Goal: Transaction & Acquisition: Purchase product/service

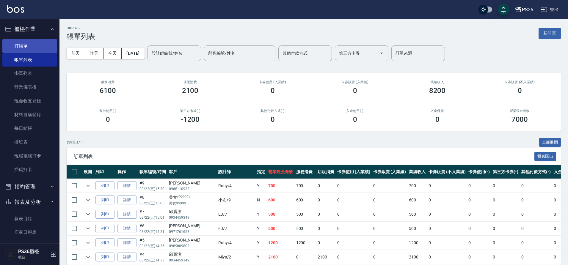
click at [20, 45] on link "打帳單" at bounding box center [29, 46] width 55 height 14
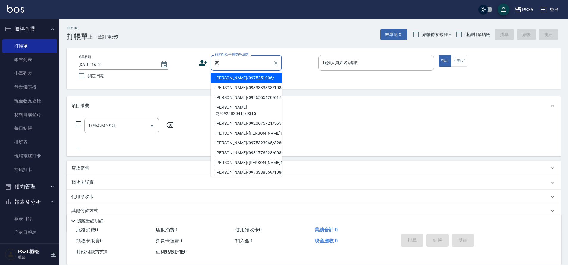
click at [242, 78] on li "[PERSON_NAME]/0975251906/" at bounding box center [246, 78] width 71 height 10
type input "郜友涵/0975251906/"
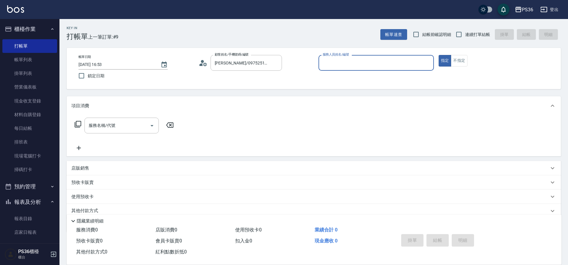
type input "Ruby-4"
click at [126, 132] on div "服務名稱/代號" at bounding box center [121, 126] width 74 height 16
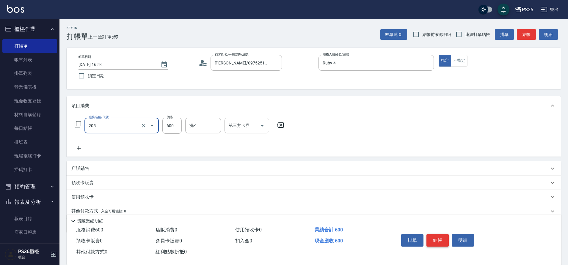
type input "A級洗剪(205)"
click at [445, 240] on button "結帳" at bounding box center [437, 240] width 22 height 12
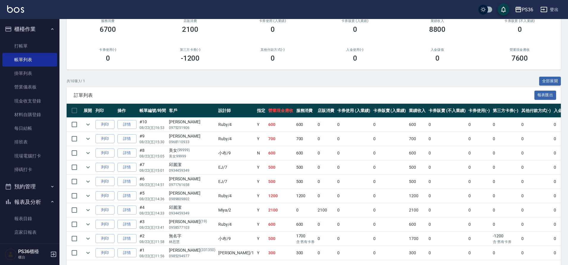
scroll to position [85, 0]
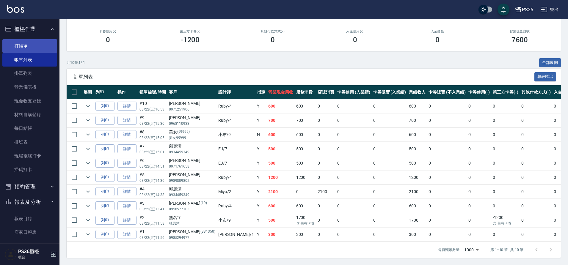
click at [30, 45] on link "打帳單" at bounding box center [29, 46] width 55 height 14
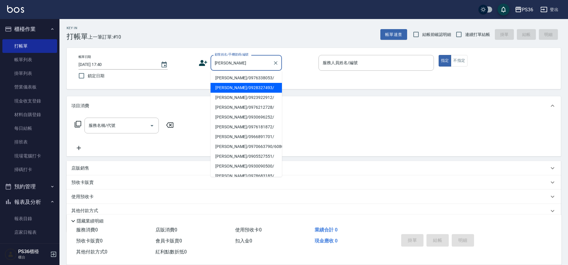
click at [247, 91] on li "陳冠霖/0928327493/" at bounding box center [246, 88] width 71 height 10
type input "陳冠霖/0928327493/"
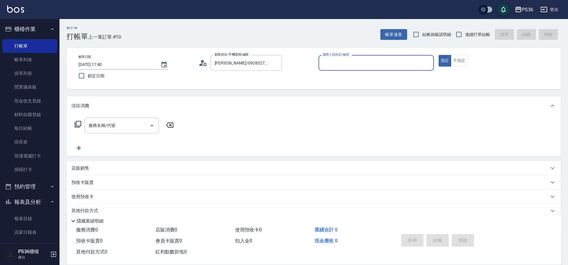
type input "EJ-7"
click at [104, 117] on div "服務名稱/代號 服務名稱/代號" at bounding box center [314, 135] width 494 height 41
click at [108, 122] on div "服務名稱/代號 服務名稱/代號" at bounding box center [121, 126] width 74 height 16
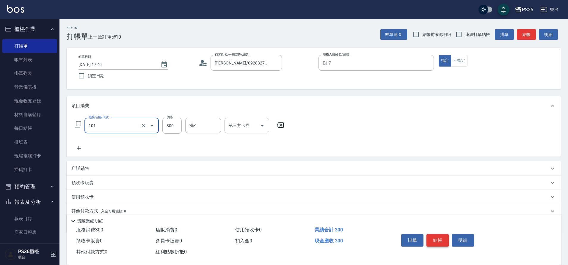
type input "洗髮(101)"
click at [434, 235] on button "結帳" at bounding box center [437, 240] width 22 height 12
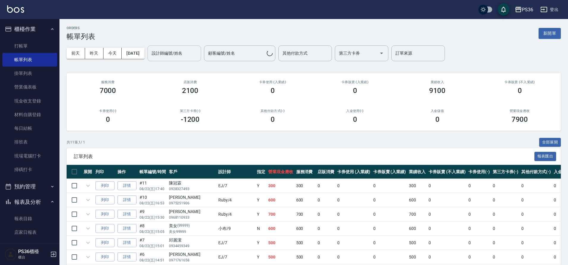
click at [170, 54] on div "設計師編號/姓名 設計師編號/姓名" at bounding box center [175, 54] width 54 height 16
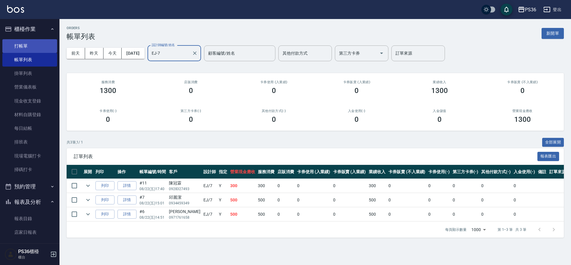
type input "EJ-7"
click at [31, 46] on link "打帳單" at bounding box center [29, 46] width 55 height 14
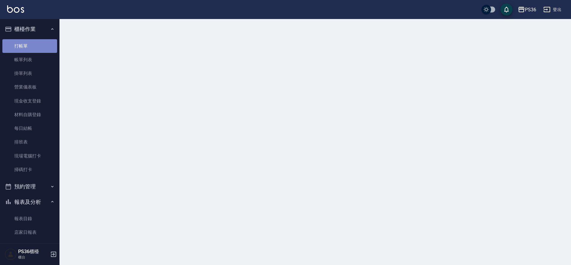
click at [31, 46] on link "打帳單" at bounding box center [29, 46] width 55 height 14
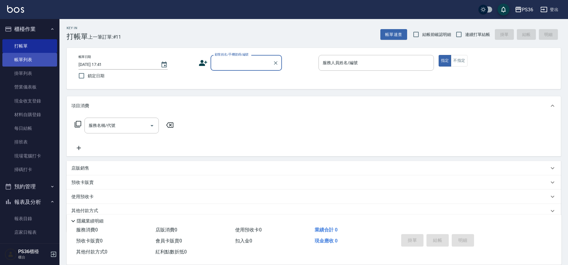
click at [15, 59] on link "帳單列表" at bounding box center [29, 60] width 55 height 14
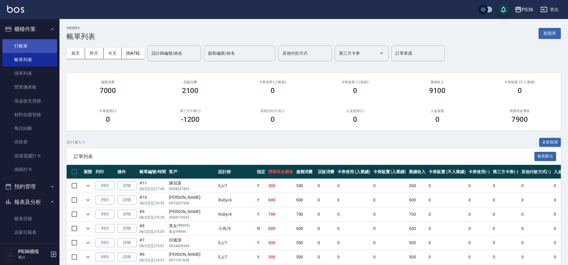
click at [25, 52] on link "打帳單" at bounding box center [29, 46] width 55 height 14
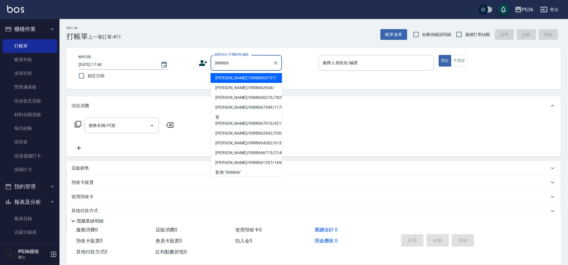
click at [241, 81] on li "康瀞?/0988663737/" at bounding box center [246, 78] width 71 height 10
type input "康瀞?/0988663737/"
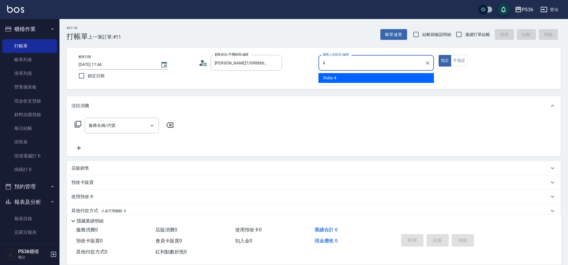
type input "Ruby-4"
type button "true"
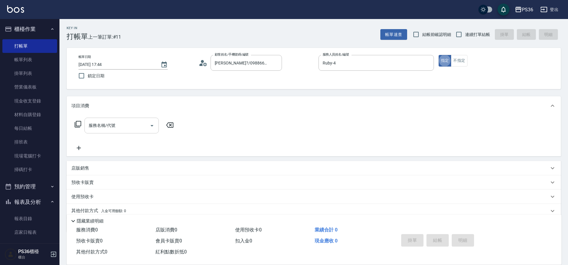
click at [122, 127] on input "服務名稱/代號" at bounding box center [117, 125] width 60 height 10
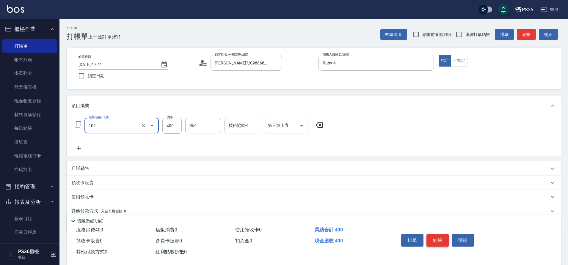
type input "精油洗髮(102)"
click at [440, 240] on button "結帳" at bounding box center [437, 240] width 22 height 12
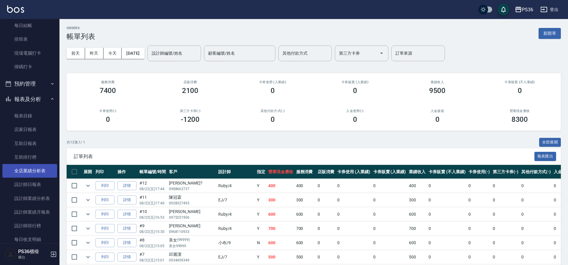
scroll to position [119, 0]
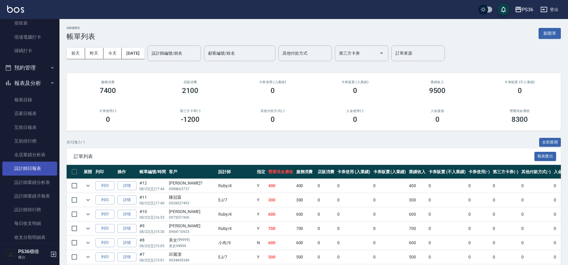
click at [32, 172] on link "設計師日報表" at bounding box center [29, 169] width 55 height 14
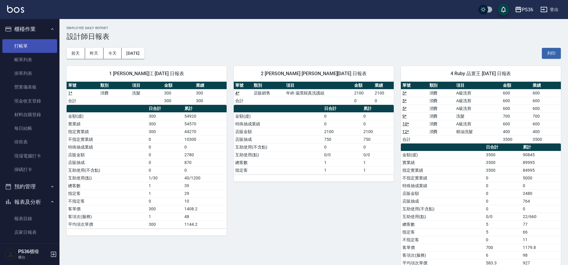
click at [27, 47] on link "打帳單" at bounding box center [29, 46] width 55 height 14
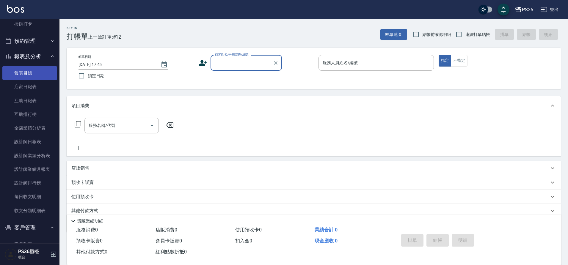
scroll to position [149, 0]
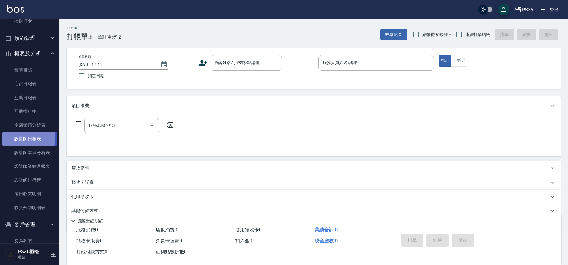
click at [24, 138] on link "設計師日報表" at bounding box center [29, 139] width 55 height 14
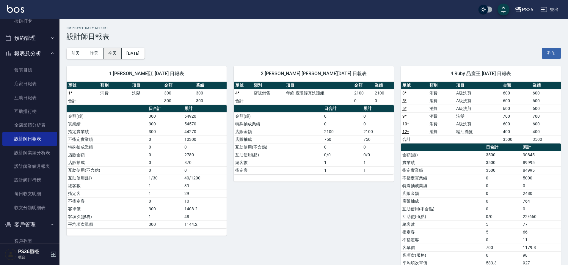
click at [114, 58] on button "今天" at bounding box center [113, 53] width 18 height 11
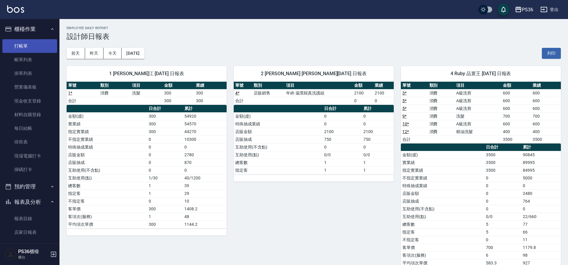
click at [29, 49] on link "打帳單" at bounding box center [29, 46] width 55 height 14
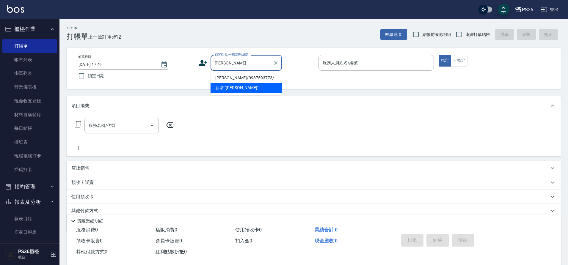
click at [244, 75] on li "許洧綺/0987593773/" at bounding box center [246, 78] width 71 height 10
type input "許洧綺/0987593773/"
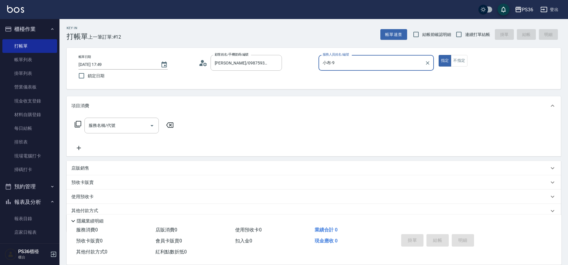
type input "小布-9"
click at [78, 126] on icon at bounding box center [77, 124] width 7 height 7
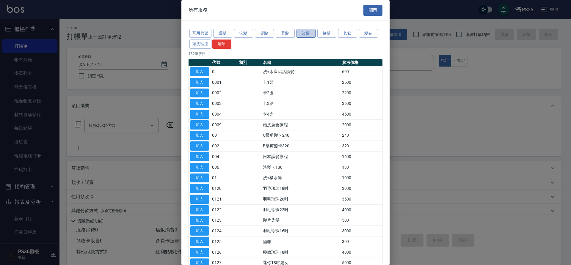
click at [308, 35] on button "染髮" at bounding box center [306, 33] width 19 height 9
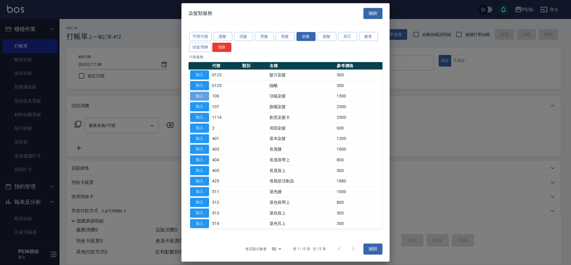
click at [204, 98] on button "加入" at bounding box center [199, 96] width 19 height 9
type input "頂級染髮(106)"
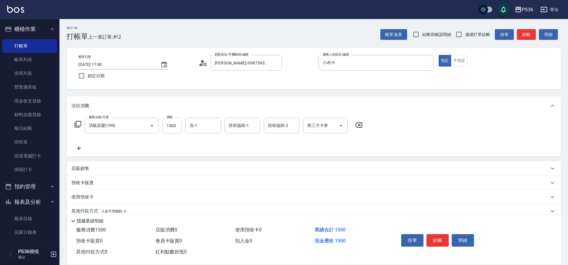
click at [173, 129] on input "1500" at bounding box center [171, 126] width 19 height 16
type input "1499"
click at [73, 151] on icon at bounding box center [78, 148] width 15 height 7
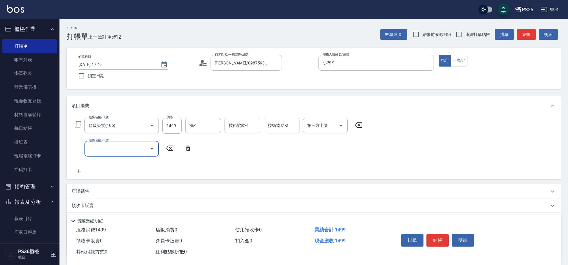
click at [96, 149] on input "服務名稱/代號" at bounding box center [117, 149] width 60 height 10
type input "B級洗剪(103)"
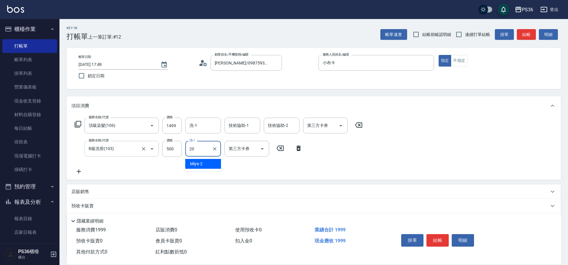
type input "20"
click at [441, 237] on button "結帳" at bounding box center [437, 240] width 22 height 12
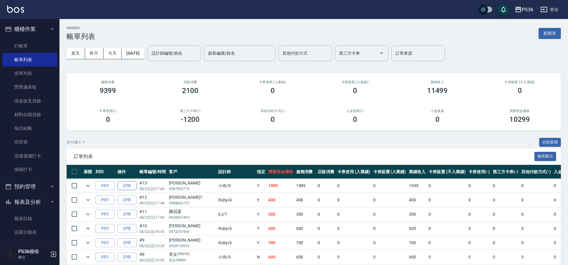
click at [128, 181] on link "詳情" at bounding box center [126, 185] width 19 height 9
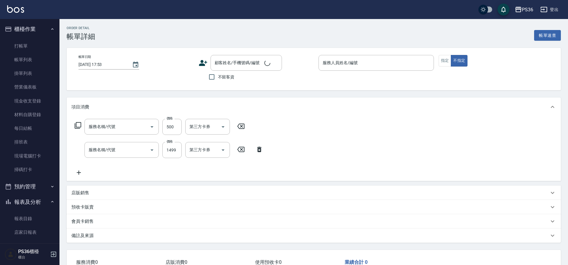
type input "2025/08/22 17:49"
type input "小布-9"
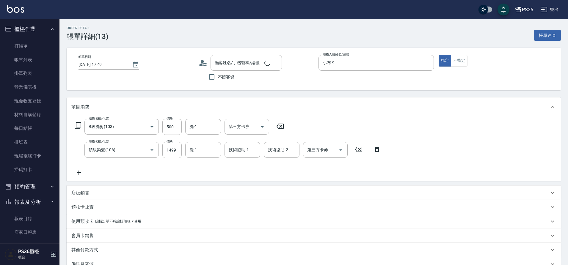
type input "B級洗剪(103)"
type input "頂級染髮(106)"
type input "許洧綺/0987593773/"
click at [172, 152] on input "1499" at bounding box center [171, 150] width 19 height 16
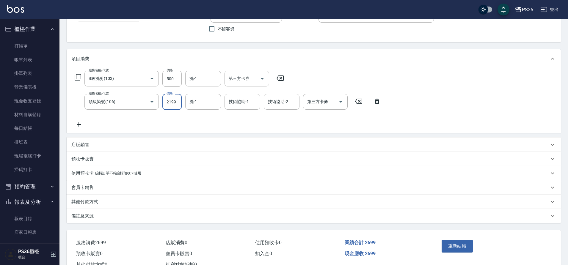
scroll to position [70, 0]
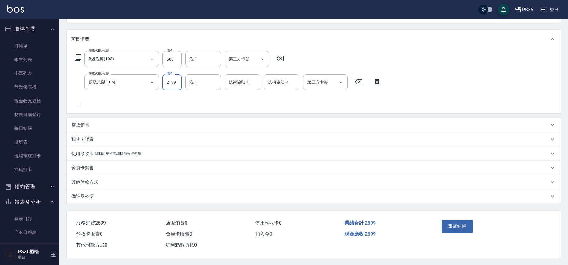
type input "2199"
click at [90, 183] on p "其他付款方式" at bounding box center [84, 182] width 27 height 6
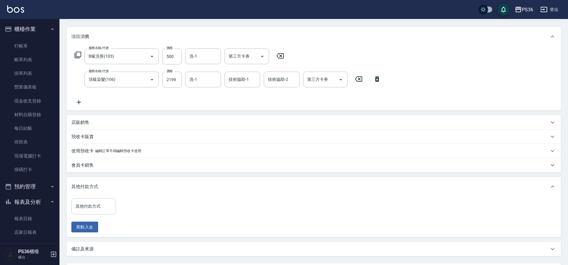
click at [96, 208] on input "其他付款方式" at bounding box center [93, 206] width 39 height 10
type input "信用卡"
type input "2699"
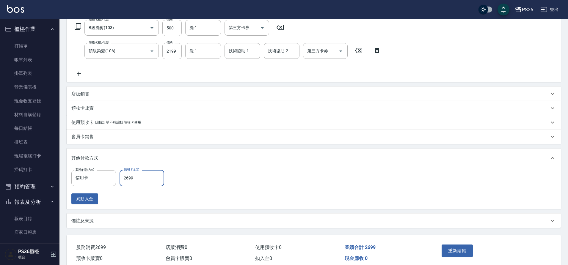
scroll to position [126, 0]
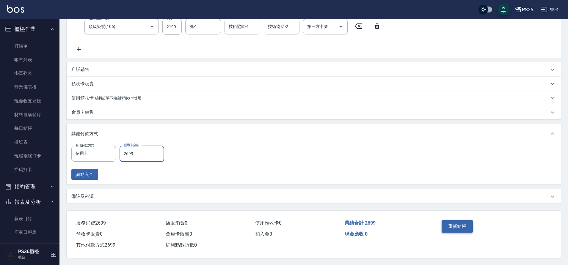
click at [458, 226] on button "重新結帳" at bounding box center [458, 226] width 32 height 12
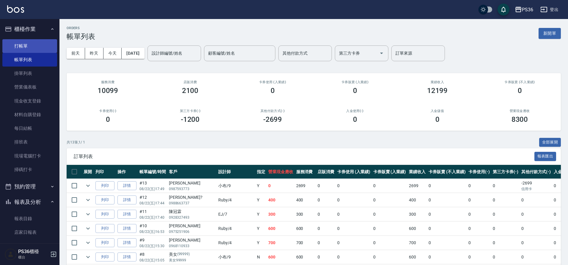
click at [10, 49] on link "打帳單" at bounding box center [29, 46] width 55 height 14
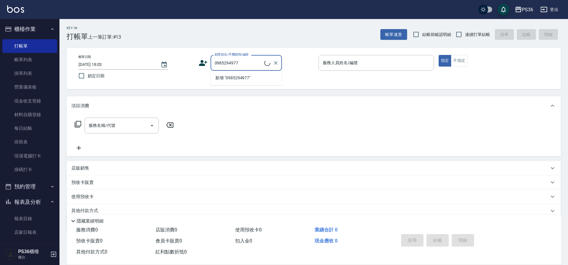
click at [244, 75] on li "新增 "0985294977"" at bounding box center [246, 78] width 71 height 10
click at [257, 62] on input "0985294977" at bounding box center [241, 63] width 57 height 10
click at [260, 79] on li "劉瑜恆/0985294977/331350" at bounding box center [246, 78] width 71 height 10
type input "劉瑜恆/0985294977/331350"
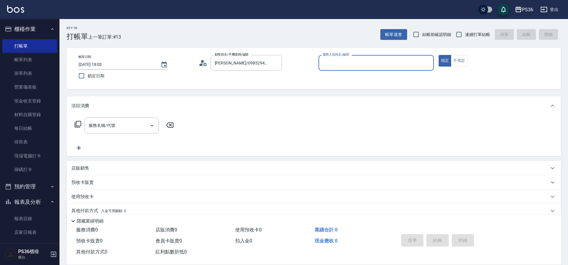
type input "Daniel-1"
click at [75, 127] on icon at bounding box center [78, 124] width 7 height 7
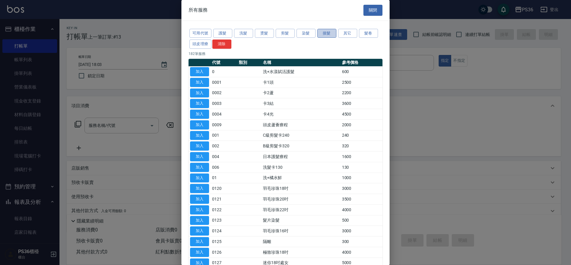
click at [330, 34] on button "接髮" at bounding box center [326, 33] width 19 height 9
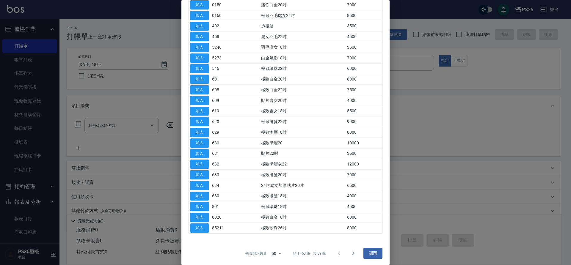
scroll to position [366, 0]
click at [198, 21] on button "加入" at bounding box center [199, 25] width 19 height 9
type input "拆接髮(402)"
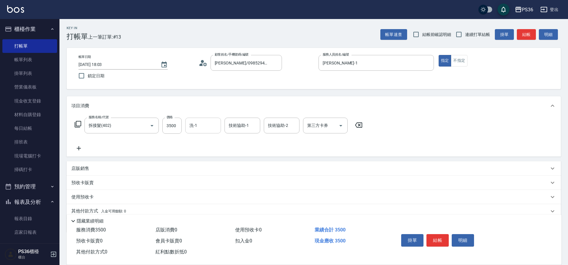
click at [192, 131] on div "洗-1" at bounding box center [203, 126] width 36 height 16
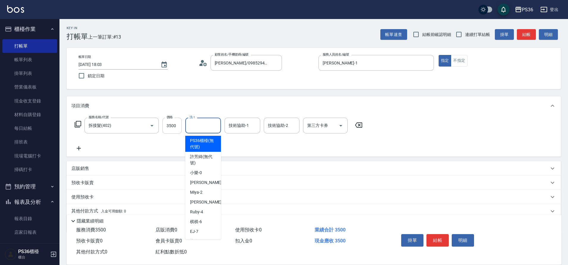
click at [177, 126] on input "3500" at bounding box center [171, 126] width 19 height 16
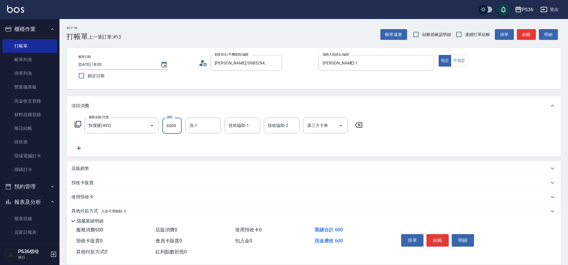
type input "6000"
type input "又婕-25"
click at [437, 234] on button "結帳" at bounding box center [437, 240] width 22 height 12
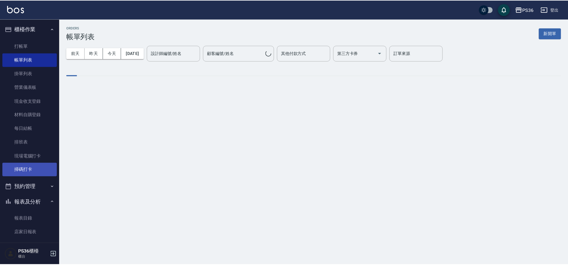
scroll to position [178, 0]
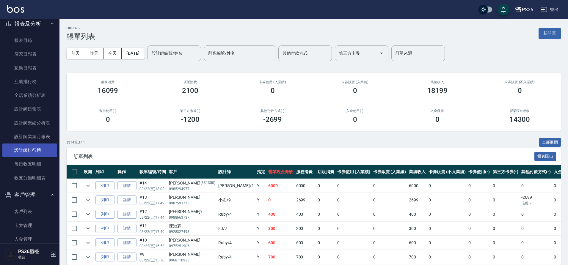
click at [36, 152] on link "設計師排行榜" at bounding box center [29, 151] width 55 height 14
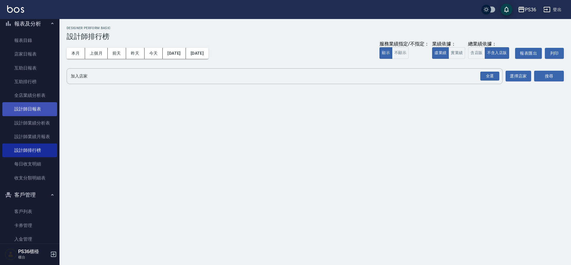
click at [40, 115] on link "設計師日報表" at bounding box center [29, 109] width 55 height 14
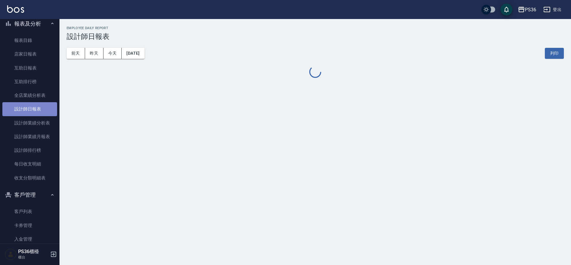
click at [40, 115] on link "設計師日報表" at bounding box center [29, 109] width 55 height 14
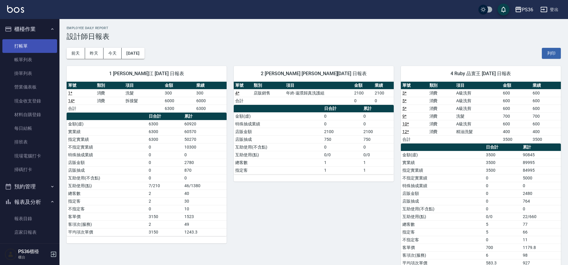
click at [19, 51] on link "打帳單" at bounding box center [29, 46] width 55 height 14
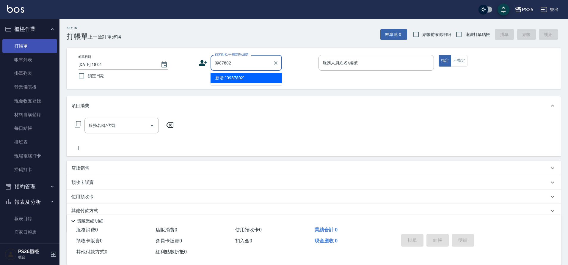
type input "0987802"
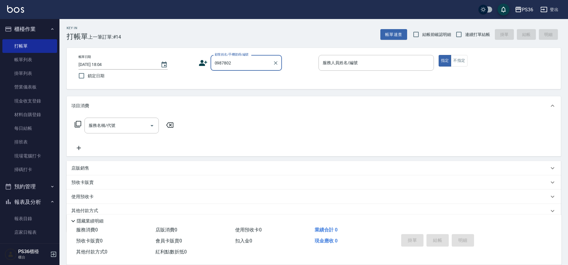
click at [258, 68] on input "0987802" at bounding box center [241, 63] width 57 height 10
click at [252, 66] on input "0987802" at bounding box center [241, 63] width 57 height 10
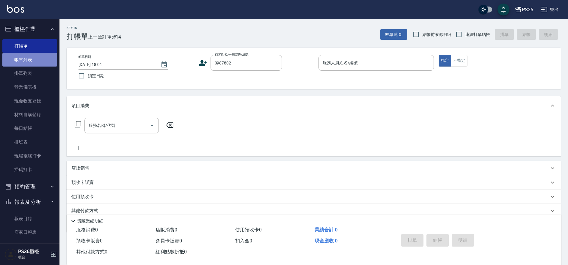
click at [34, 58] on link "帳單列表" at bounding box center [29, 60] width 55 height 14
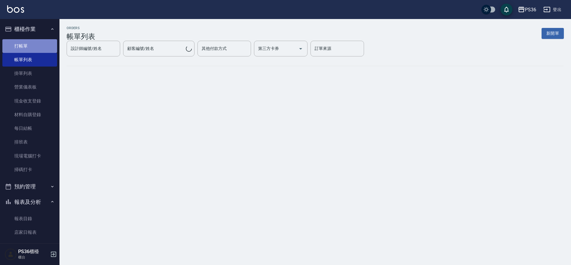
click at [36, 47] on link "打帳單" at bounding box center [29, 46] width 55 height 14
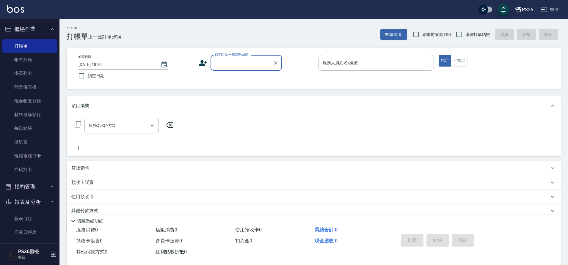
click at [216, 68] on input "顧客姓名/手機號碼/編號" at bounding box center [241, 63] width 57 height 10
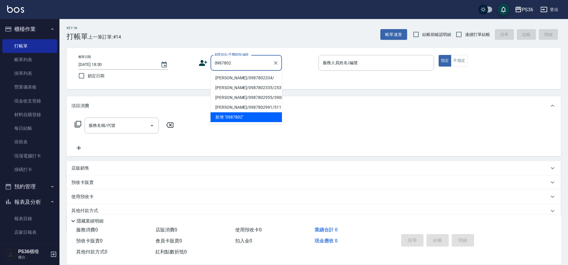
click at [226, 78] on li "李家人/0987802334/" at bounding box center [246, 78] width 71 height 10
type input "李家人/0987802334/"
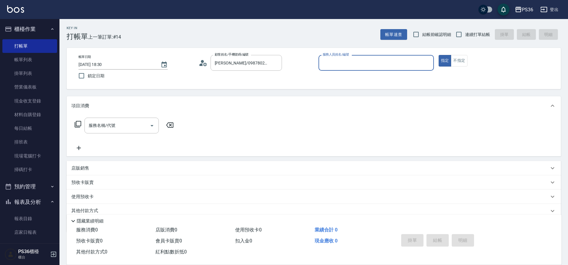
type input "小布-9"
click at [125, 125] on input "服務名稱/代號" at bounding box center [117, 125] width 60 height 10
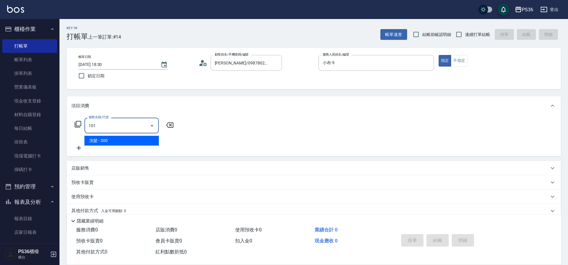
type input "洗髮(101)"
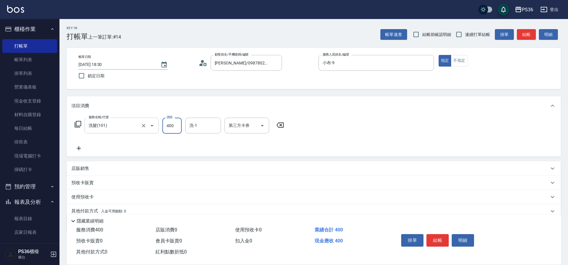
type input "400"
type input "顏亮亮-22"
click at [437, 237] on button "結帳" at bounding box center [437, 240] width 22 height 12
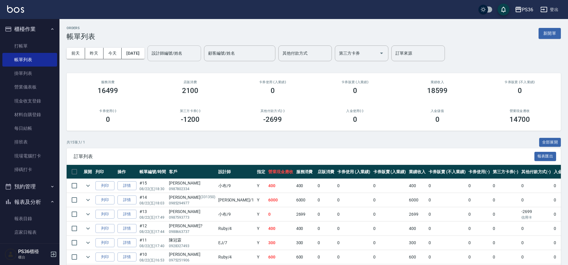
click at [170, 56] on input "設計師編號/姓名" at bounding box center [174, 53] width 48 height 10
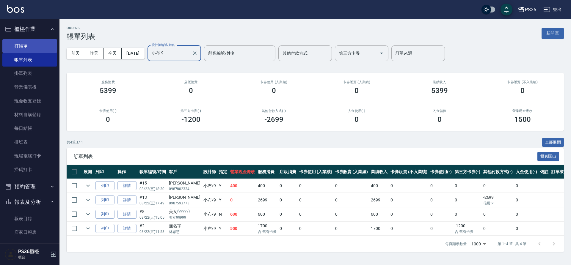
type input "小布-9"
click at [37, 46] on link "打帳單" at bounding box center [29, 46] width 55 height 14
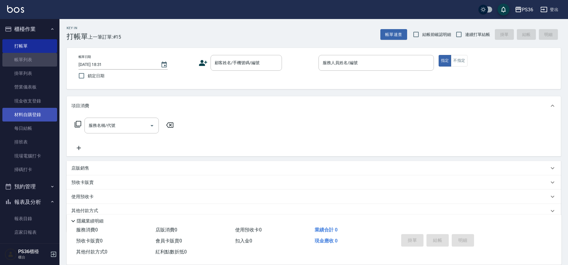
drag, startPoint x: 29, startPoint y: 58, endPoint x: 26, endPoint y: 112, distance: 54.0
click at [29, 57] on link "帳單列表" at bounding box center [29, 60] width 55 height 14
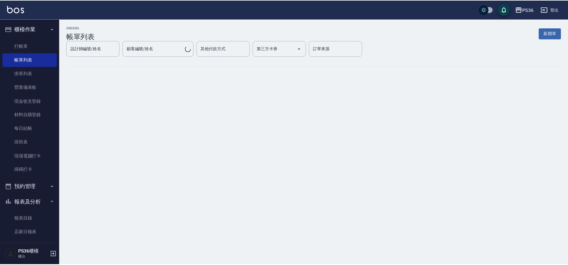
scroll to position [178, 0]
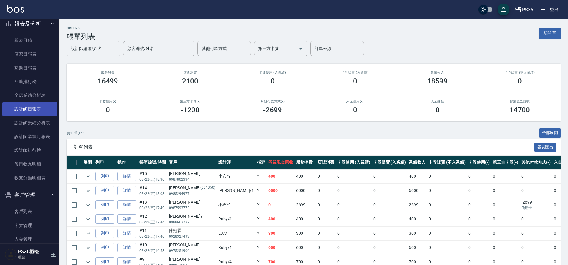
click at [26, 111] on link "設計師日報表" at bounding box center [29, 109] width 55 height 14
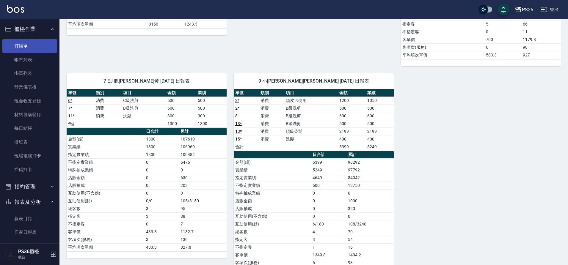
click at [23, 47] on link "打帳單" at bounding box center [29, 46] width 55 height 14
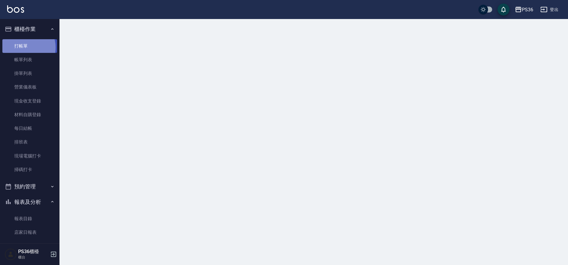
click at [23, 47] on link "打帳單" at bounding box center [29, 46] width 55 height 14
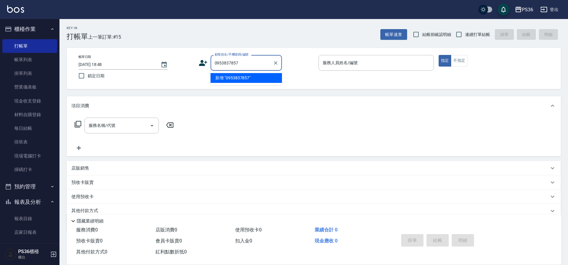
click at [242, 76] on li "新增 "0953837857"" at bounding box center [246, 78] width 71 height 10
type input "0953837857"
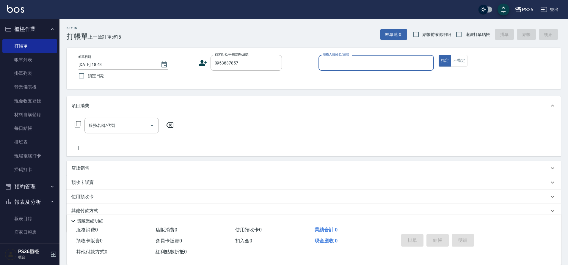
click at [201, 62] on icon at bounding box center [203, 63] width 9 height 9
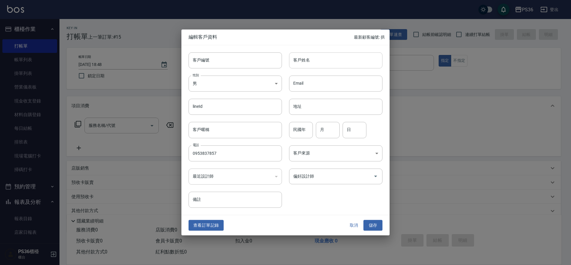
type input "0953837857"
click at [318, 60] on input "客戶姓名" at bounding box center [335, 60] width 93 height 16
click at [310, 183] on div "偏好設計師" at bounding box center [335, 177] width 93 height 16
type input "張鈺容"
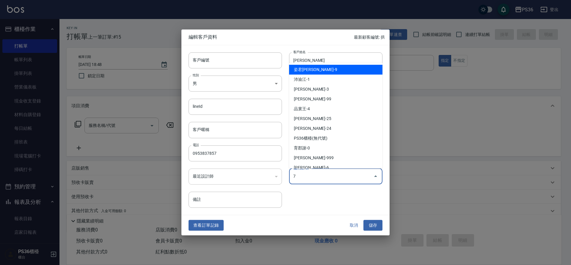
type input "臆蓁黃"
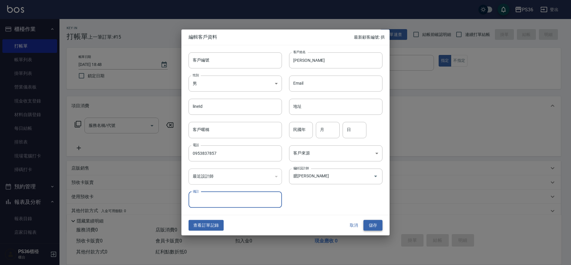
click at [375, 227] on button "儲存" at bounding box center [372, 225] width 19 height 11
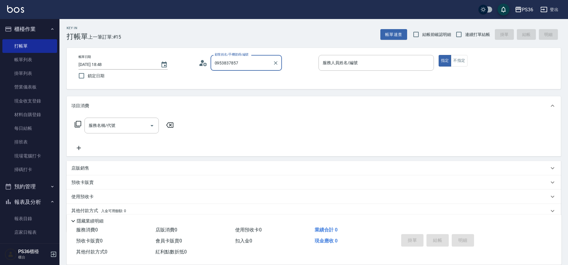
click at [251, 61] on input "0953837857" at bounding box center [241, 63] width 57 height 10
click at [227, 78] on li "張鈺容/0953837857/" at bounding box center [246, 78] width 71 height 10
type input "張鈺容/0953837857/"
type input "EJ-7"
click at [107, 125] on div "服務名稱/代號 服務名稱/代號" at bounding box center [121, 126] width 74 height 16
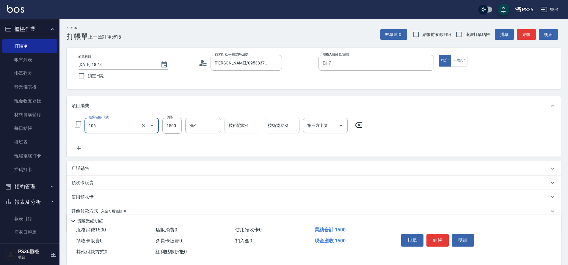
type input "頂級染髮(106)"
type input "1499"
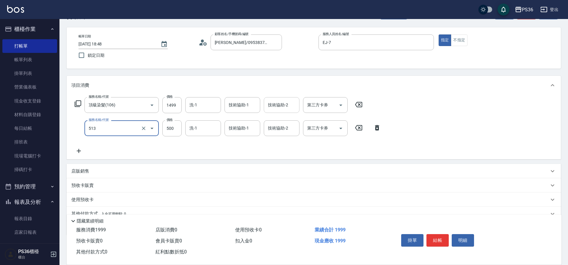
scroll to position [48, 0]
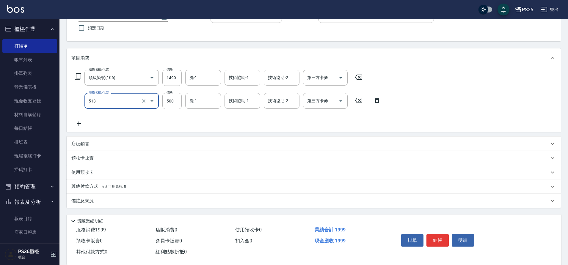
type input "退色肩上(513)"
click at [98, 188] on p "其他付款方式 入金可用餘額: 0" at bounding box center [98, 187] width 55 height 7
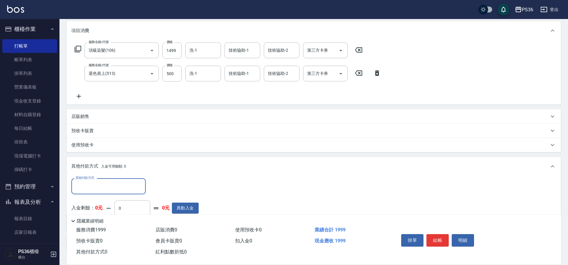
scroll to position [107, 0]
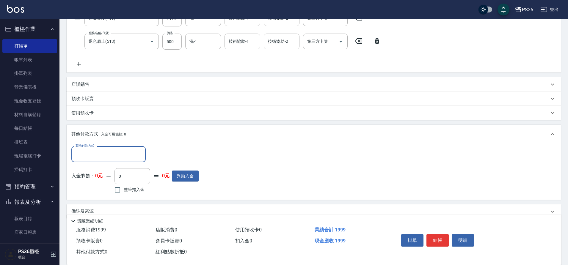
click at [91, 156] on input "其他付款方式" at bounding box center [108, 154] width 69 height 10
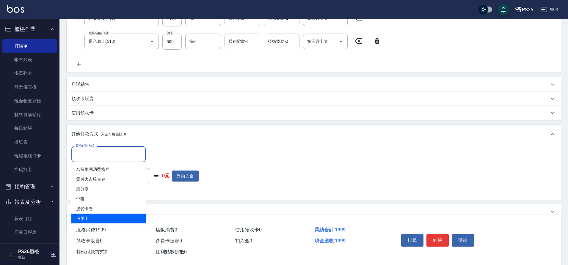
click at [85, 219] on span "信用卡" at bounding box center [108, 219] width 74 height 10
type input "信用卡"
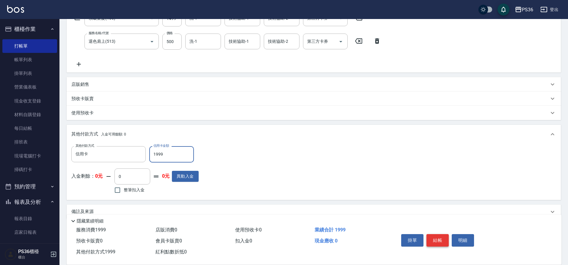
type input "1999"
click at [440, 237] on button "結帳" at bounding box center [437, 240] width 22 height 12
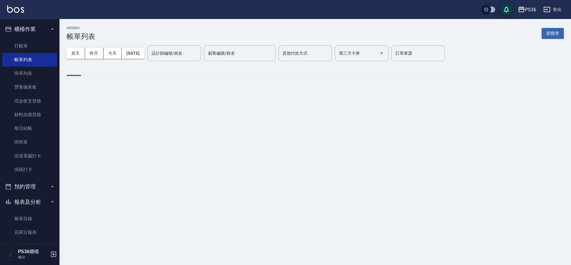
click at [180, 51] on div "設計師編號/姓名 設計師編號/姓名" at bounding box center [175, 54] width 54 height 16
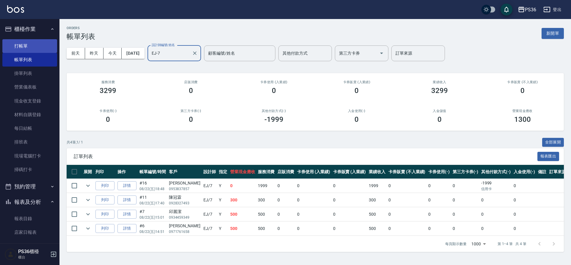
type input "EJ-7"
click at [29, 48] on link "打帳單" at bounding box center [29, 46] width 55 height 14
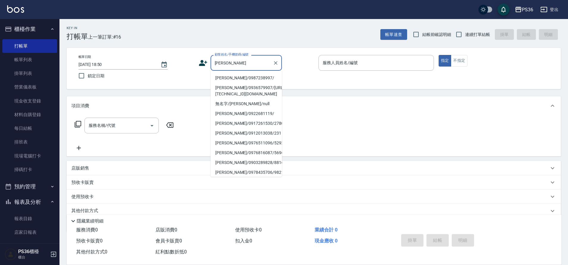
click at [260, 82] on li "陳廷葳/0987238997/" at bounding box center [246, 78] width 71 height 10
type input "陳廷葳/0987238997/"
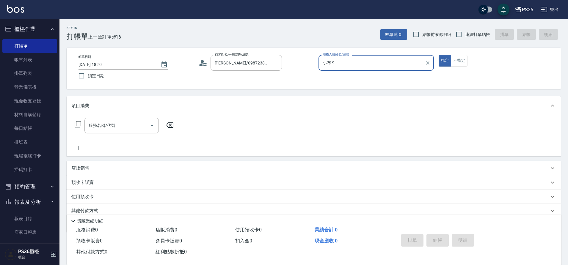
type input "小布-9"
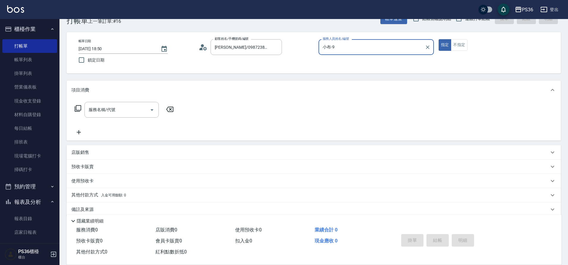
scroll to position [24, 0]
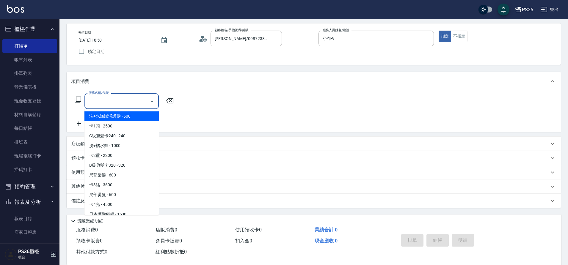
click at [108, 104] on input "服務名稱/代號" at bounding box center [117, 101] width 60 height 10
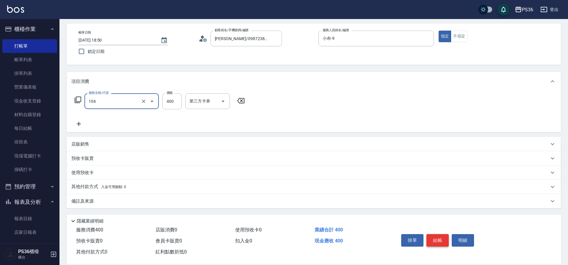
type input "B級單剪(104)"
click at [440, 237] on button "結帳" at bounding box center [437, 240] width 22 height 12
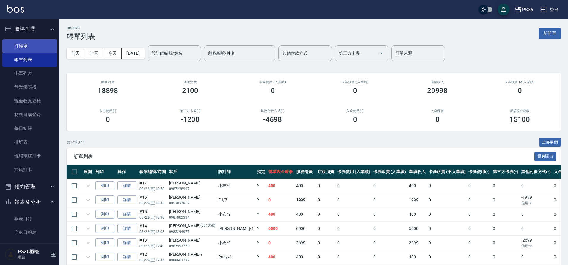
click at [36, 45] on link "打帳單" at bounding box center [29, 46] width 55 height 14
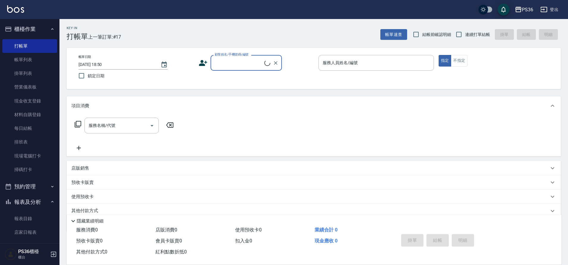
click at [228, 60] on input "顧客姓名/手機號碼/編號" at bounding box center [238, 63] width 51 height 10
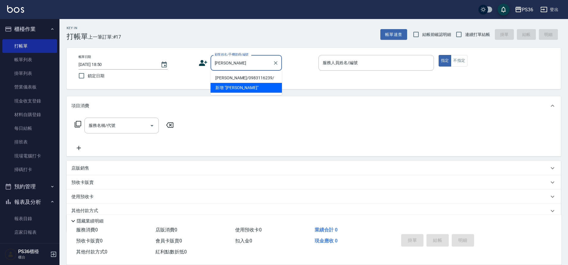
click at [251, 78] on li "戴琮庭/0983116239/" at bounding box center [246, 78] width 71 height 10
type input "戴琮庭/0983116239/"
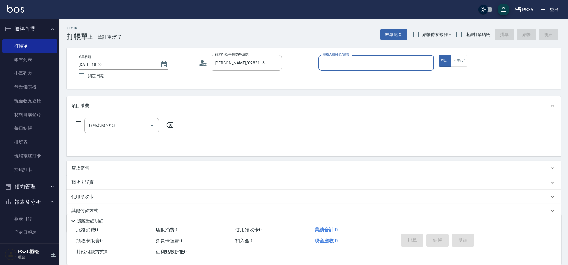
type input "小布-9"
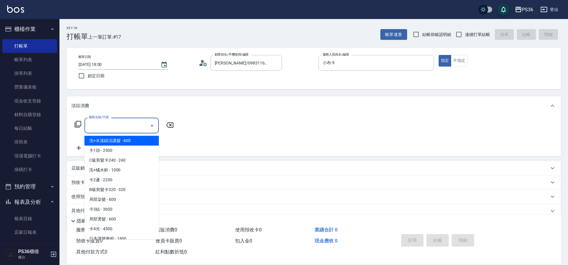
click at [110, 129] on input "服務名稱/代號" at bounding box center [117, 125] width 60 height 10
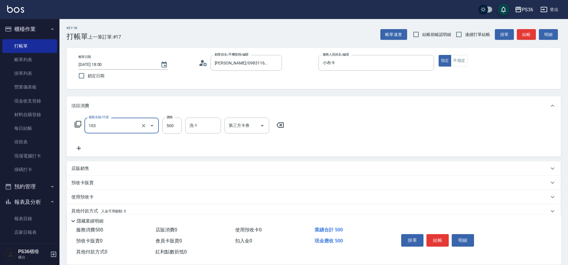
type input "B級洗剪(103)"
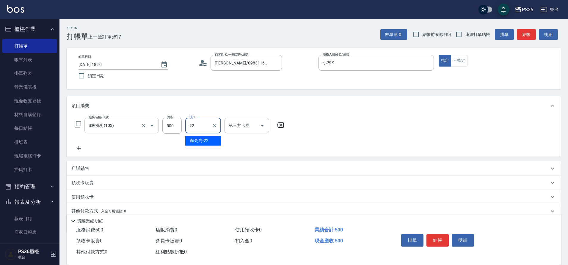
type input "顏亮亮-22"
click at [437, 241] on button "結帳" at bounding box center [437, 240] width 22 height 12
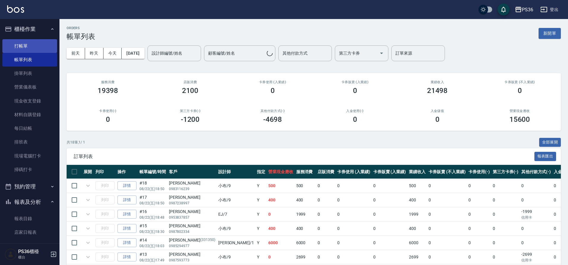
click at [33, 42] on link "打帳單" at bounding box center [29, 46] width 55 height 14
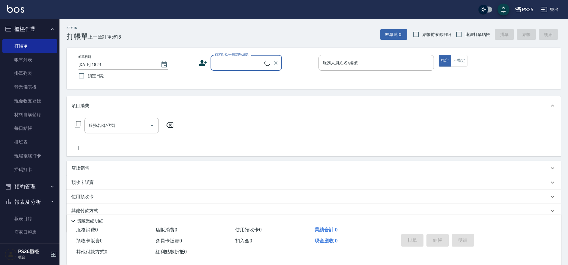
click at [234, 66] on input "顧客姓名/手機號碼/編號" at bounding box center [238, 63] width 51 height 10
click at [233, 75] on li "張于柔/0919883477/" at bounding box center [246, 78] width 71 height 10
type input "張于柔/0919883477/"
type input "小布-9"
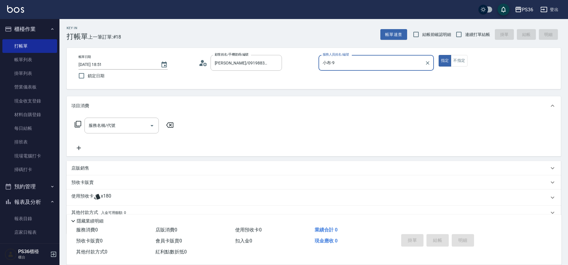
click at [80, 123] on icon at bounding box center [77, 124] width 7 height 7
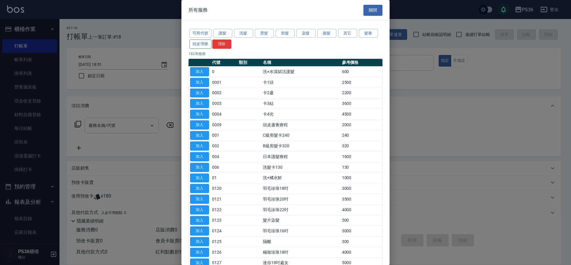
click at [202, 41] on button "頭皮理療" at bounding box center [200, 44] width 22 height 9
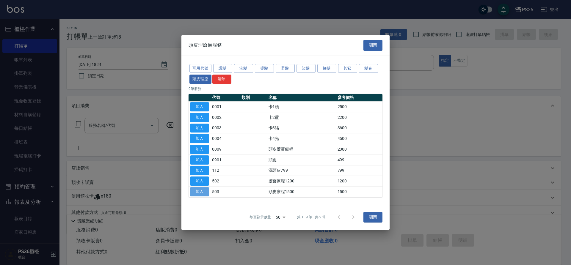
click at [200, 193] on button "加入" at bounding box center [199, 191] width 19 height 9
type input "頭皮療程1500(503)"
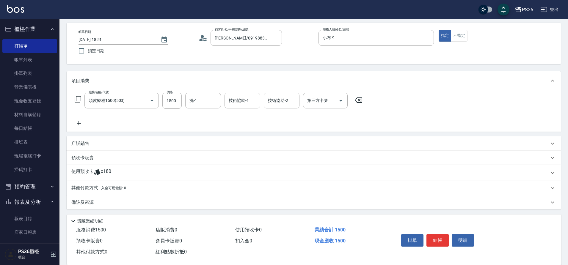
scroll to position [26, 0]
click at [203, 99] on input "洗-1" at bounding box center [203, 99] width 30 height 10
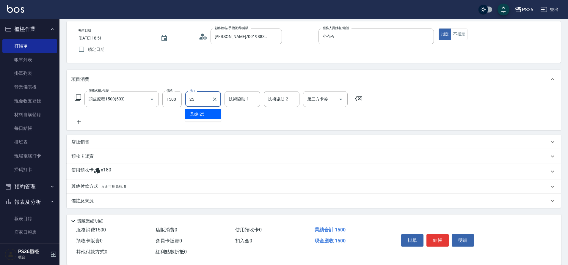
type input "又婕-25"
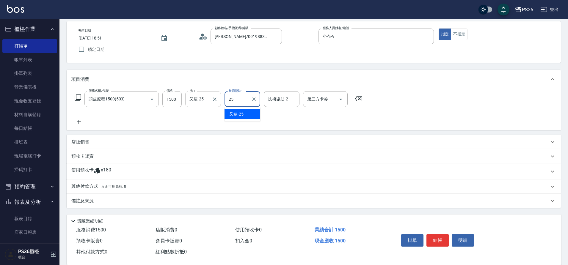
type input "又婕-25"
click at [78, 120] on icon at bounding box center [78, 121] width 15 height 7
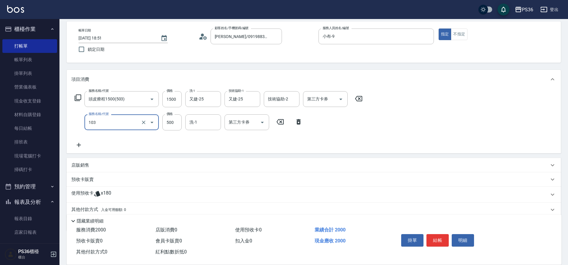
type input "B級洗剪(103)"
click at [428, 130] on div "服務名稱/代號 頭皮療程1500(503) 服務名稱/代號 價格 1500 價格 洗-1 又婕-25 洗-1 技術協助-1 又婕-25 技術協助-1 技術協助…" at bounding box center [314, 121] width 494 height 65
click at [432, 241] on button "結帳" at bounding box center [437, 240] width 22 height 12
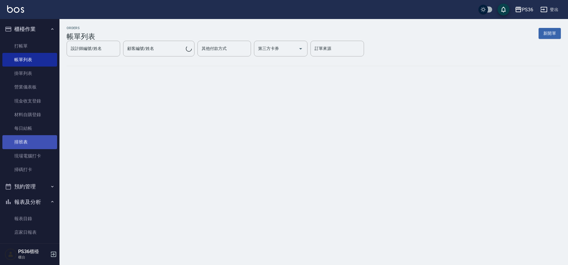
scroll to position [237, 0]
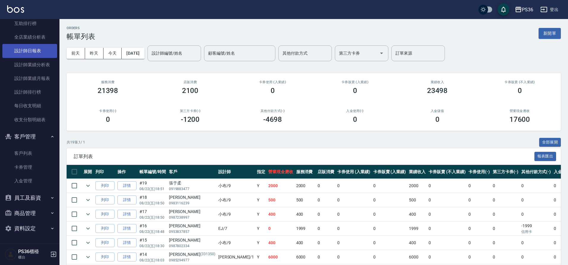
click at [33, 54] on link "設計師日報表" at bounding box center [29, 51] width 55 height 14
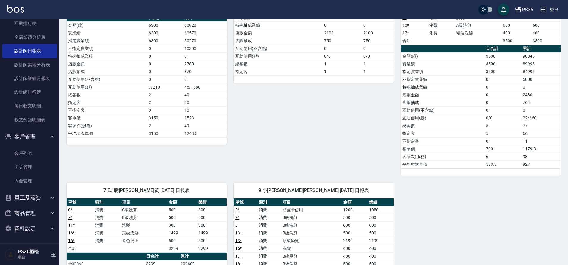
scroll to position [208, 0]
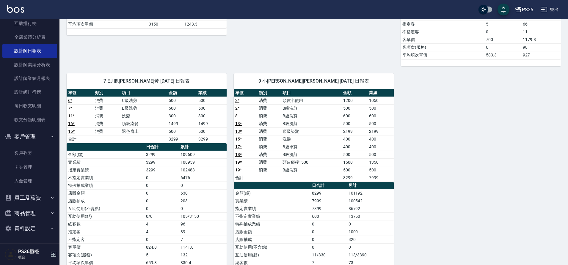
click at [441, 188] on div "1 Daniel 沛渝江 08/22/2025 日報表 單號 類別 項目 金額 業績 1 * 消費 洗髮 300 300 14 * 消費 拆接髮 6000 6…" at bounding box center [309, 82] width 501 height 462
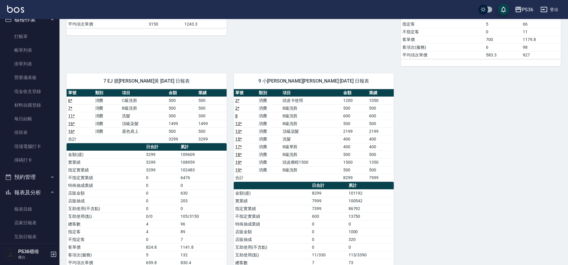
scroll to position [0, 0]
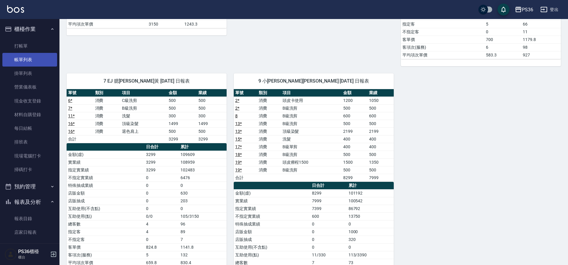
drag, startPoint x: 20, startPoint y: 59, endPoint x: 40, endPoint y: 62, distance: 20.4
click at [20, 58] on link "帳單列表" at bounding box center [29, 60] width 55 height 14
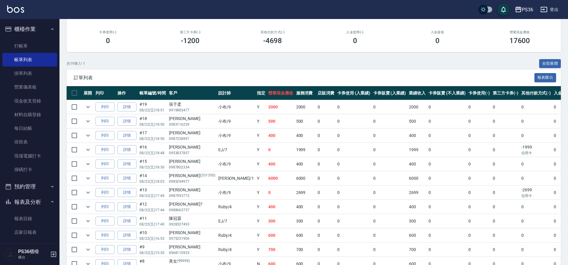
scroll to position [89, 0]
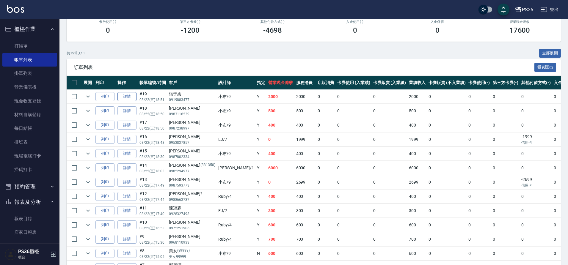
click at [130, 98] on link "詳情" at bounding box center [126, 96] width 19 height 9
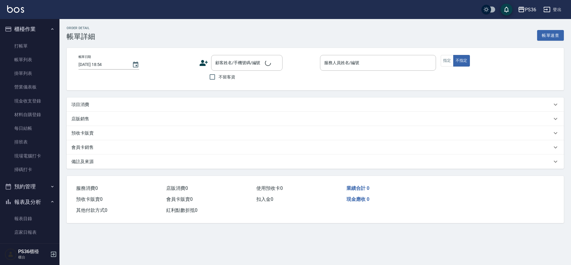
type input "2025/08/22 18:51"
type input "小布-9"
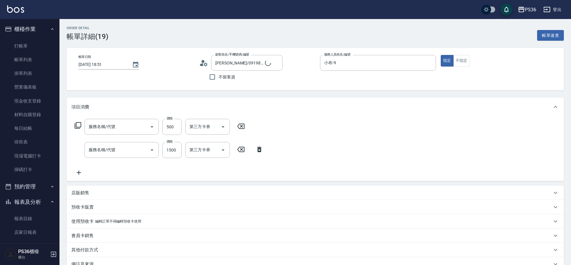
type input "張于柔/0919883477/"
type input "B級洗剪(103)"
type input "頭皮療程1500(503)"
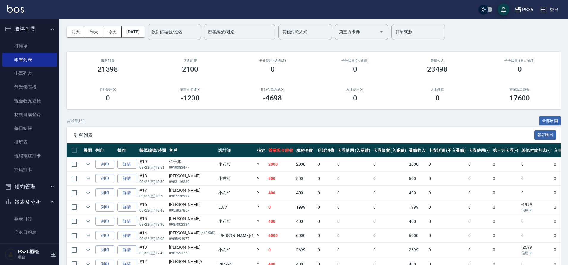
scroll to position [89, 0]
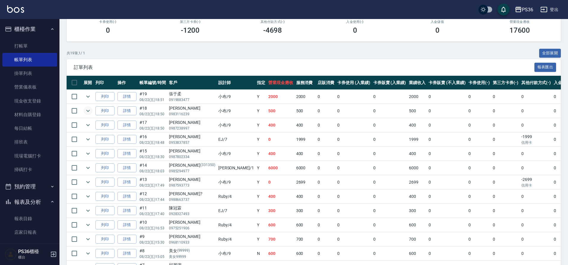
click at [87, 111] on icon "expand row" at bounding box center [88, 111] width 4 height 2
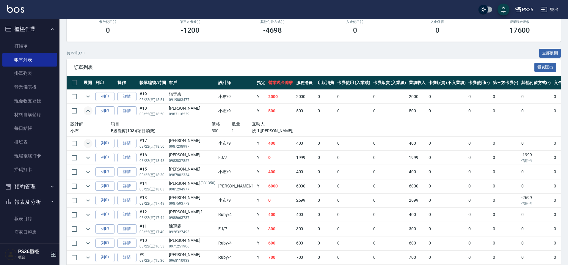
click at [84, 146] on button "expand row" at bounding box center [88, 143] width 9 height 9
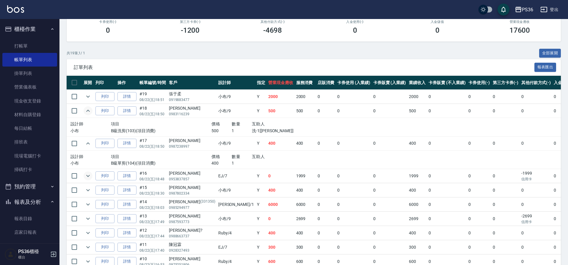
click at [90, 176] on icon "expand row" at bounding box center [87, 176] width 7 height 7
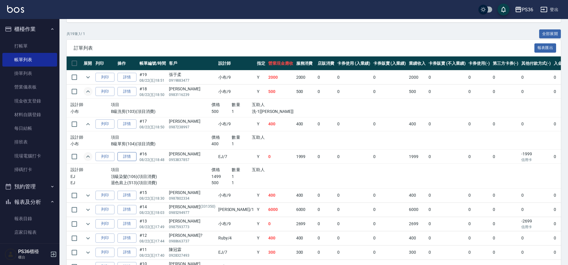
scroll to position [119, 0]
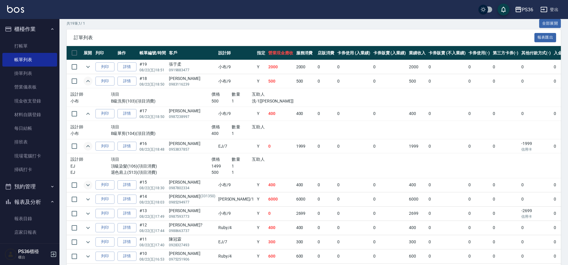
click at [87, 187] on icon "expand row" at bounding box center [87, 185] width 7 height 7
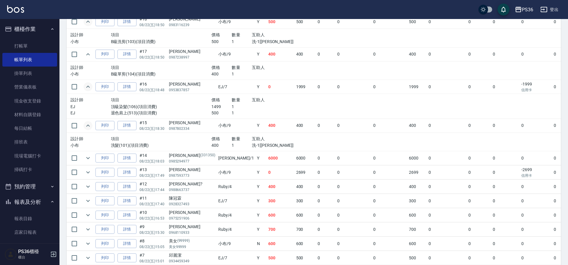
scroll to position [293, 0]
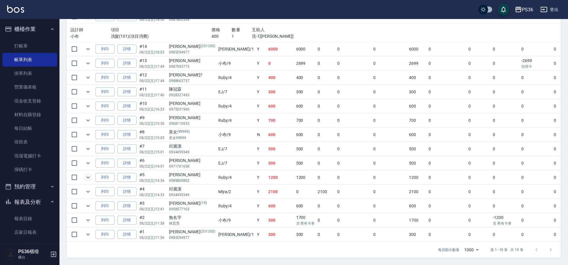
click at [86, 174] on icon "expand row" at bounding box center [87, 177] width 7 height 7
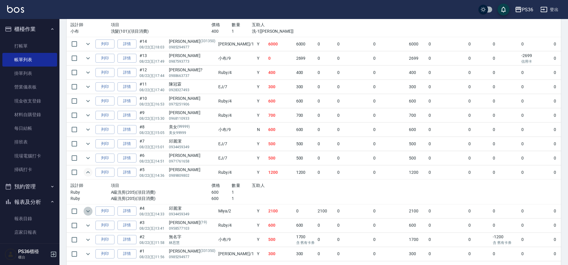
click at [86, 211] on icon "expand row" at bounding box center [87, 211] width 7 height 7
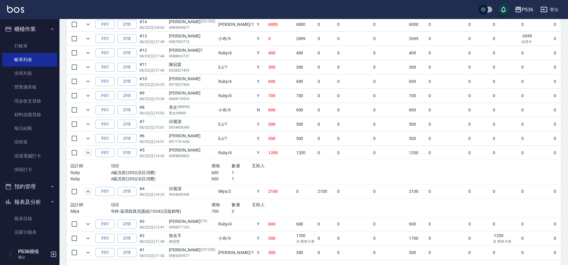
scroll to position [335, 0]
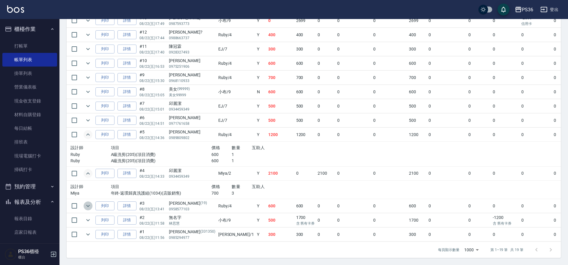
click at [86, 203] on icon "expand row" at bounding box center [87, 206] width 7 height 7
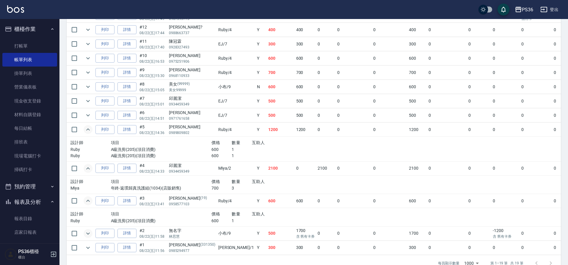
click at [88, 232] on icon "expand row" at bounding box center [87, 233] width 7 height 7
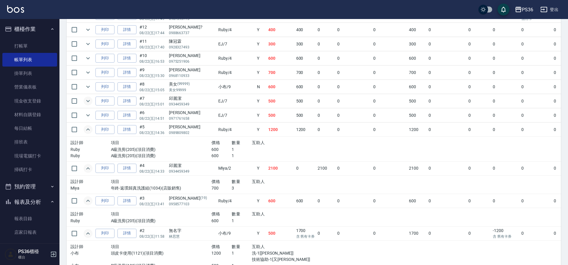
click at [85, 99] on icon "expand row" at bounding box center [87, 101] width 7 height 7
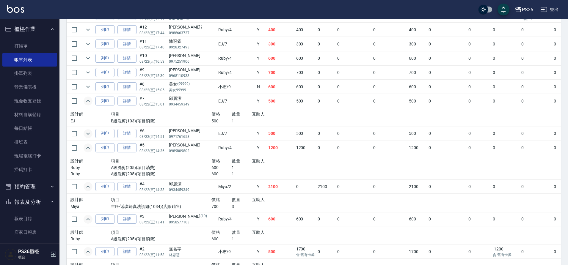
drag, startPoint x: 83, startPoint y: 135, endPoint x: 86, endPoint y: 132, distance: 4.2
click at [86, 133] on td at bounding box center [88, 134] width 12 height 14
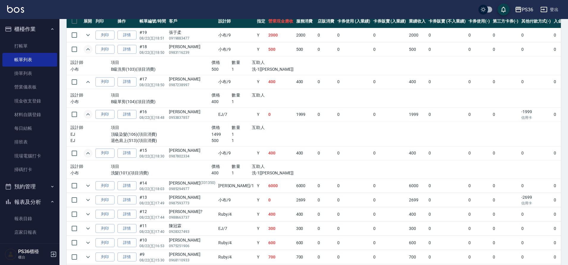
scroll to position [127, 0]
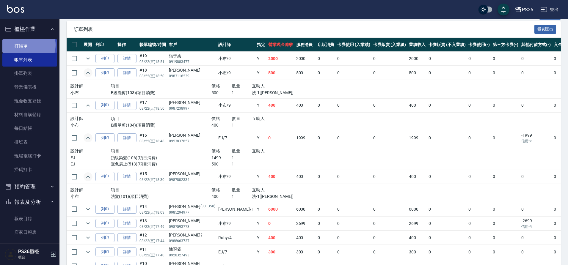
click at [26, 45] on link "打帳單" at bounding box center [29, 46] width 55 height 14
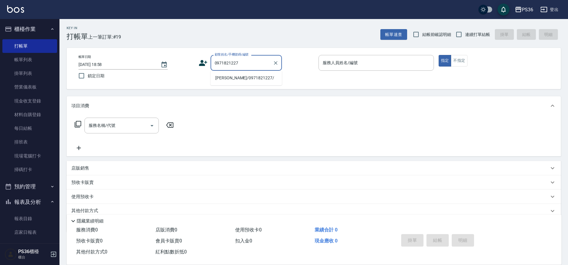
click at [234, 76] on li "林宥安/0971821227/" at bounding box center [246, 78] width 71 height 10
type input "林宥安/0971821227/"
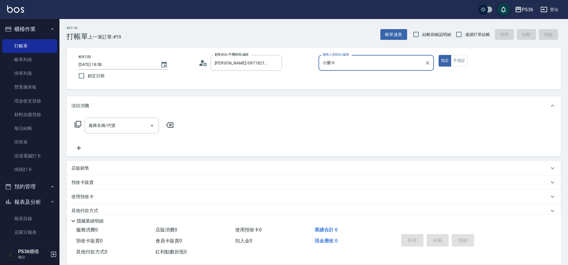
type input "小樂-0"
click at [78, 124] on icon at bounding box center [77, 124] width 7 height 7
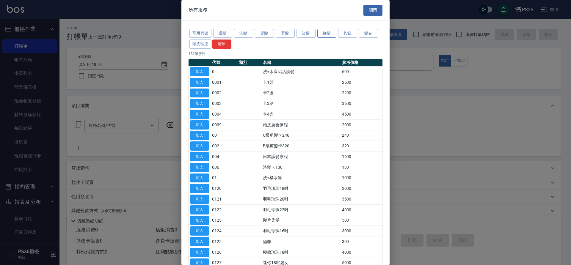
click at [321, 32] on button "接髮" at bounding box center [326, 33] width 19 height 9
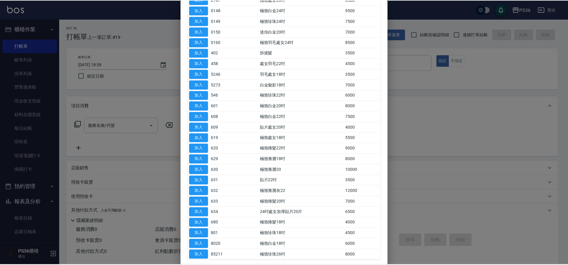
scroll to position [327, 0]
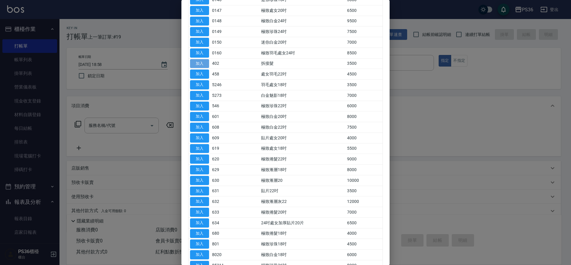
click at [202, 64] on button "加入" at bounding box center [199, 63] width 19 height 9
type input "拆接髮(402)"
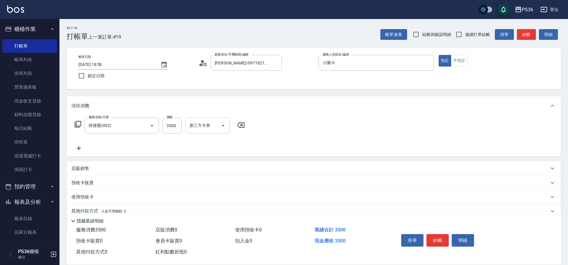
click at [200, 131] on div "第三方卡券" at bounding box center [207, 126] width 45 height 16
click at [173, 128] on input "3500" at bounding box center [171, 126] width 19 height 16
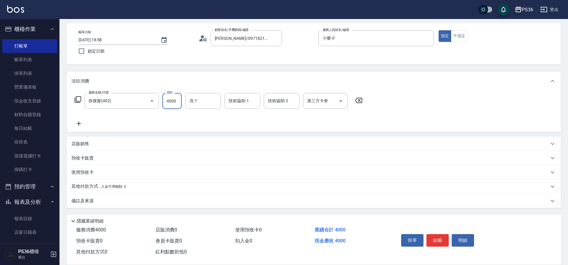
type input "4000"
click at [102, 187] on span "入金可用餘額: 0" at bounding box center [113, 187] width 25 height 4
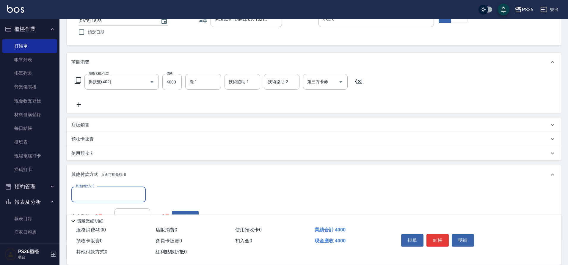
scroll to position [54, 0]
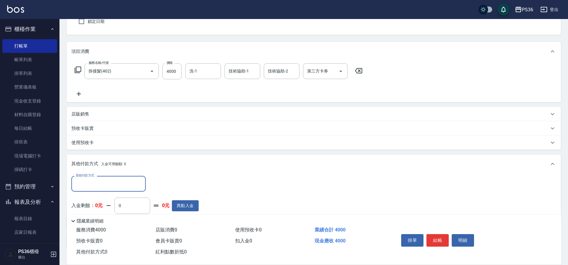
click at [117, 185] on input "其他付款方式" at bounding box center [108, 184] width 69 height 10
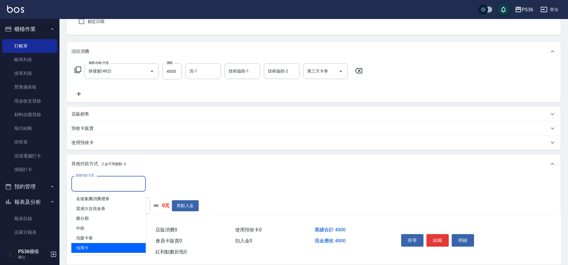
click at [109, 250] on span "信用卡" at bounding box center [108, 248] width 74 height 10
type input "信用卡"
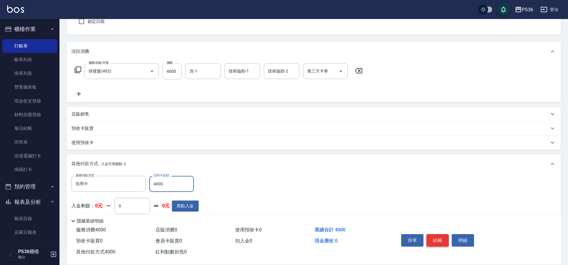
type input "4000"
click at [437, 238] on button "結帳" at bounding box center [437, 240] width 22 height 12
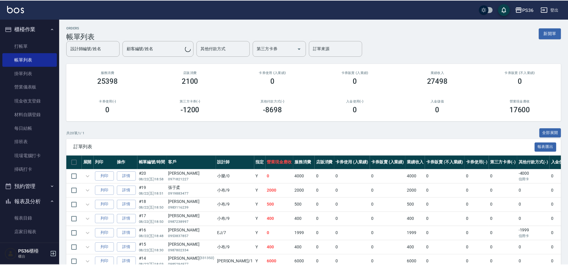
scroll to position [149, 0]
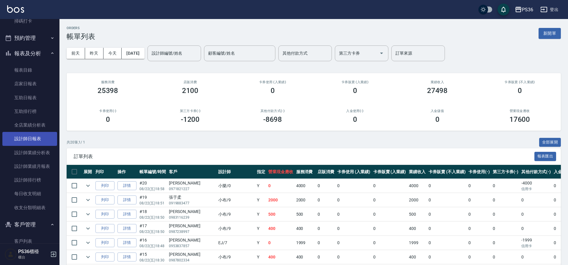
click at [34, 135] on link "設計師日報表" at bounding box center [29, 139] width 55 height 14
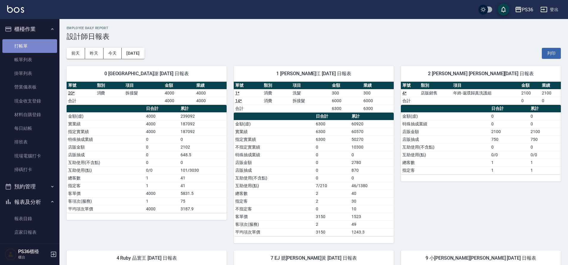
click at [41, 47] on link "打帳單" at bounding box center [29, 46] width 55 height 14
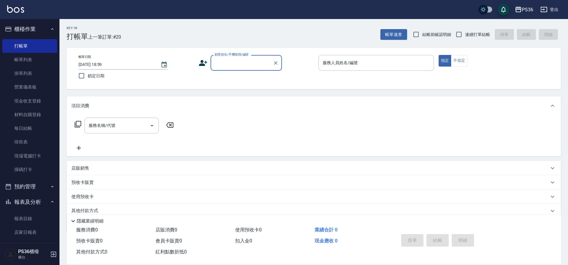
click at [196, 41] on div "Key In 打帳單 上一筆訂單:#20 帳單速查 結帳前確認明細 連續打單結帳 掛單 結帳 明細 帳單日期 2025/08/22 18:59 鎖定日期 顧客…" at bounding box center [313, 154] width 509 height 271
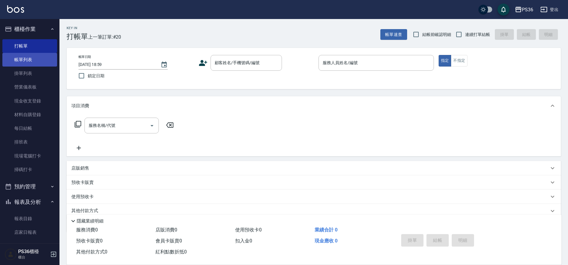
click at [48, 59] on link "帳單列表" at bounding box center [29, 60] width 55 height 14
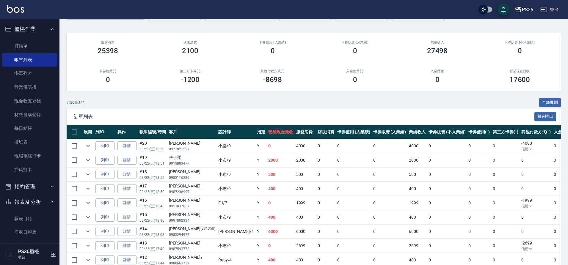
scroll to position [30, 0]
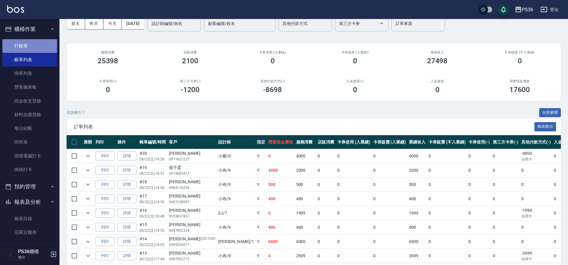
click at [34, 50] on link "打帳單" at bounding box center [29, 46] width 55 height 14
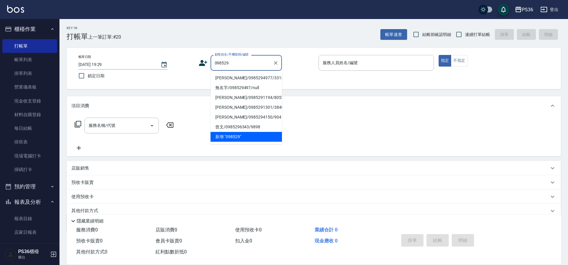
click at [222, 74] on li "劉瑜恆/0985294977/331350" at bounding box center [246, 78] width 71 height 10
type input "劉瑜恆/0985294977/331350"
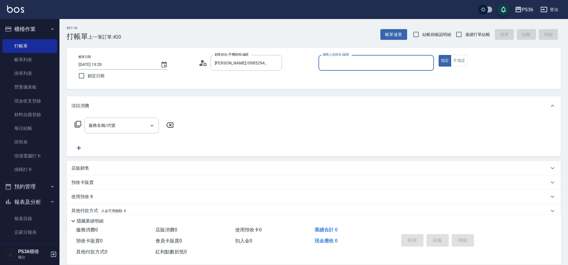
type input "Daniel-1"
click at [123, 124] on input "服務名稱/代號" at bounding box center [117, 125] width 60 height 10
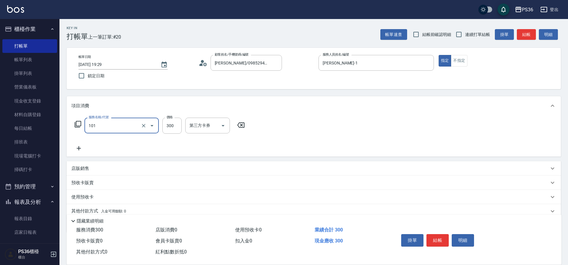
type input "洗髮(101)"
type input "400"
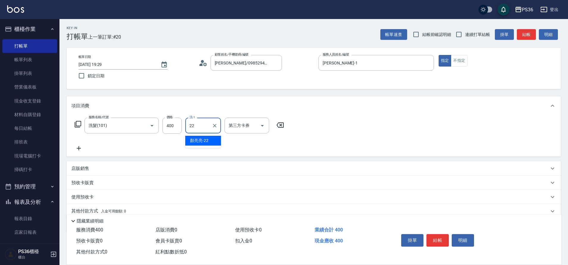
type input "顏亮亮-22"
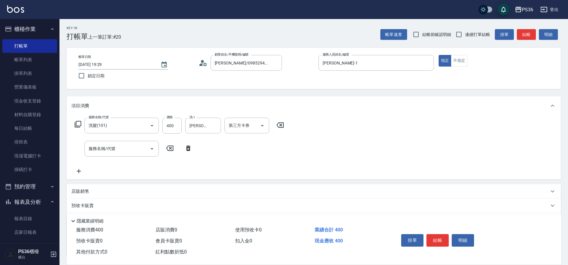
click at [437, 248] on div "掛單 結帳 明細" at bounding box center [438, 241] width 78 height 19
click at [437, 242] on button "結帳" at bounding box center [437, 240] width 22 height 12
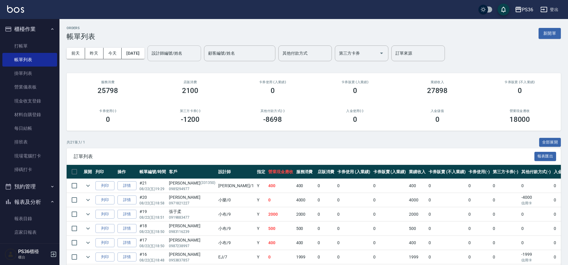
click at [176, 58] on input "設計師編號/姓名" at bounding box center [174, 53] width 48 height 10
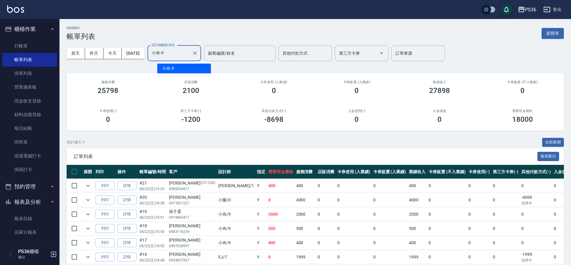
type input "小布-9"
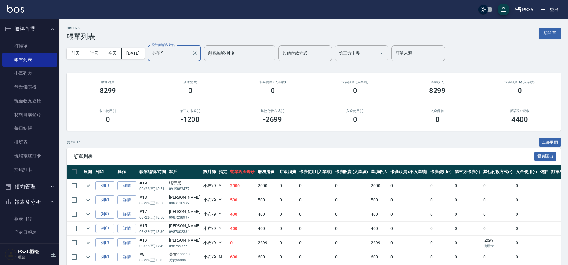
scroll to position [37, 0]
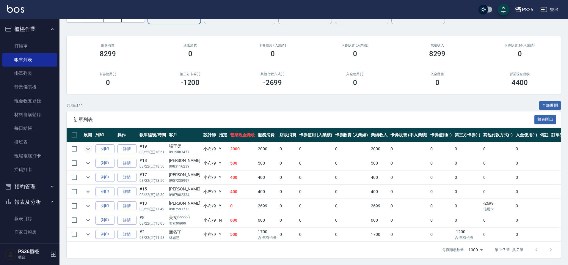
click at [88, 150] on icon "expand row" at bounding box center [88, 149] width 4 height 2
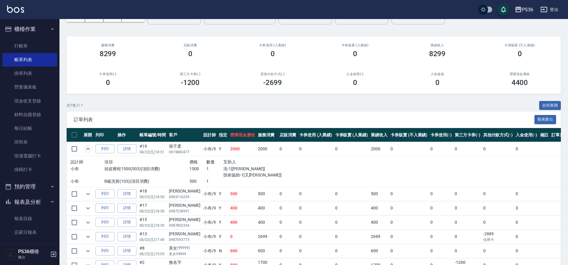
click at [88, 150] on icon "expand row" at bounding box center [87, 148] width 7 height 7
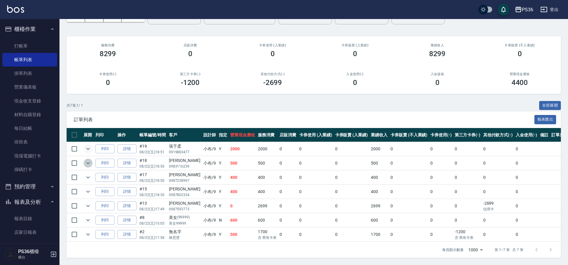
click at [90, 163] on icon "expand row" at bounding box center [87, 163] width 7 height 7
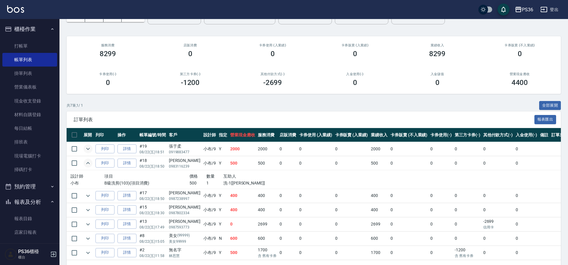
click at [90, 163] on icon "expand row" at bounding box center [87, 163] width 7 height 7
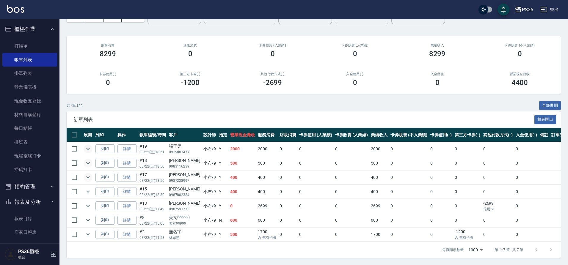
click at [90, 176] on icon "expand row" at bounding box center [87, 177] width 7 height 7
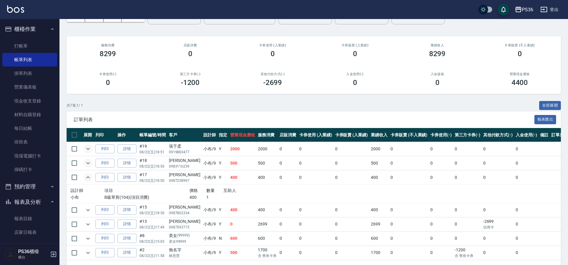
click at [90, 176] on icon "expand row" at bounding box center [87, 177] width 7 height 7
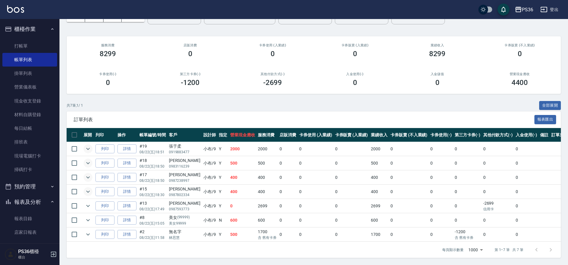
click at [88, 192] on icon "expand row" at bounding box center [88, 192] width 4 height 2
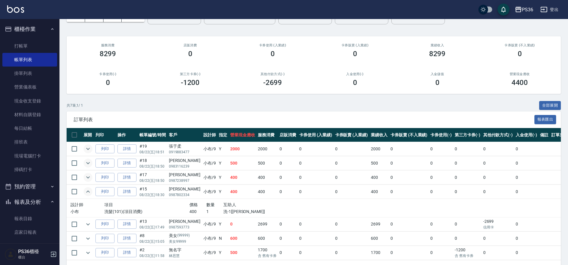
click at [88, 192] on icon "expand row" at bounding box center [87, 191] width 7 height 7
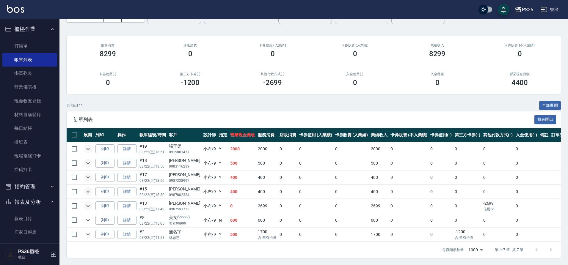
click at [85, 209] on icon "expand row" at bounding box center [87, 206] width 7 height 7
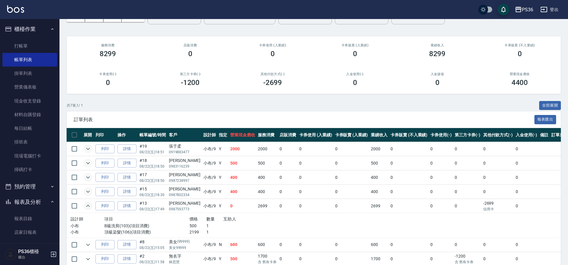
click at [85, 209] on icon "expand row" at bounding box center [87, 206] width 7 height 7
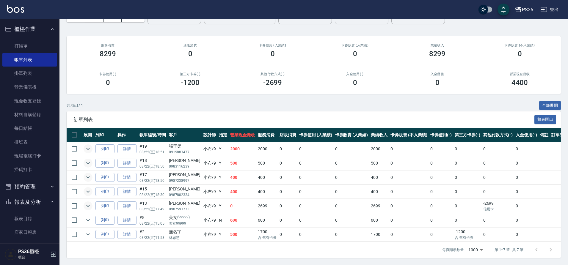
click at [84, 212] on td at bounding box center [88, 206] width 12 height 14
click at [87, 218] on icon "expand row" at bounding box center [87, 220] width 7 height 7
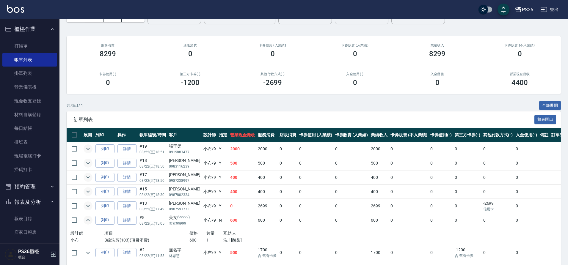
click at [87, 219] on icon "expand row" at bounding box center [87, 220] width 7 height 7
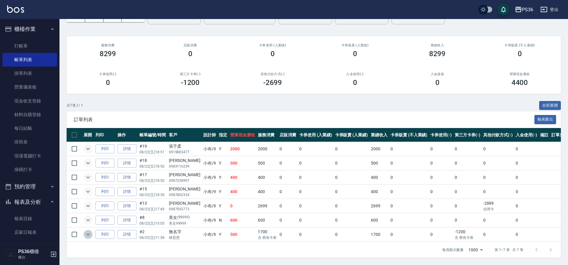
click at [89, 236] on icon "expand row" at bounding box center [87, 234] width 7 height 7
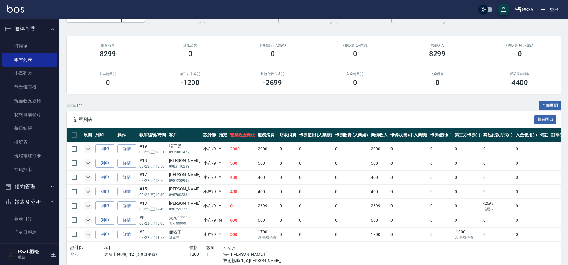
click at [89, 236] on icon "expand row" at bounding box center [87, 234] width 7 height 7
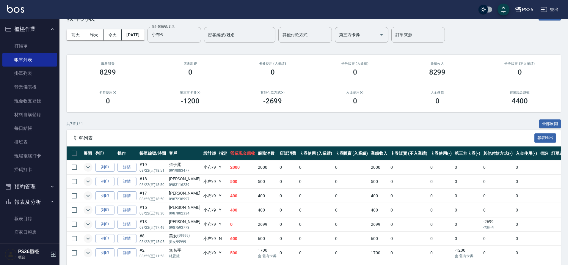
scroll to position [0, 0]
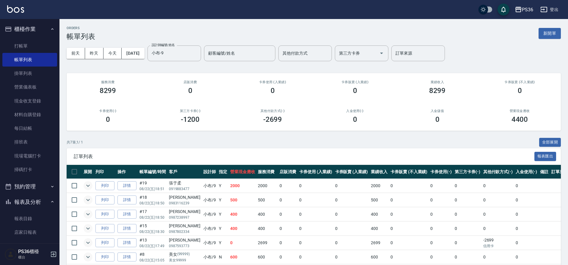
click at [212, 57] on div "設計師編號/姓名 小布-9 設計師編號/姓名 顧客編號/姓名 顧客編號/姓名 其他付款方式 其他付款方式 第三方卡券 第三方卡券 訂單來源 訂單來源" at bounding box center [296, 54] width 297 height 16
click at [199, 57] on button "Clear" at bounding box center [195, 53] width 8 height 8
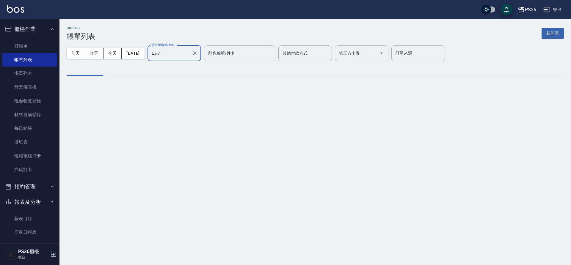
type input "EJ-7"
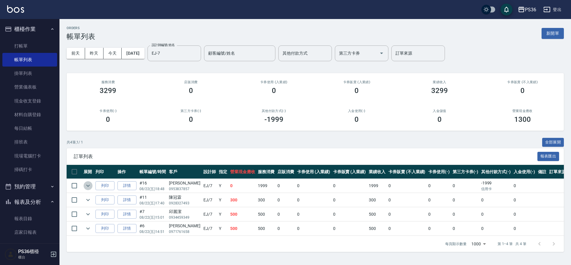
click at [88, 187] on icon "expand row" at bounding box center [87, 185] width 7 height 7
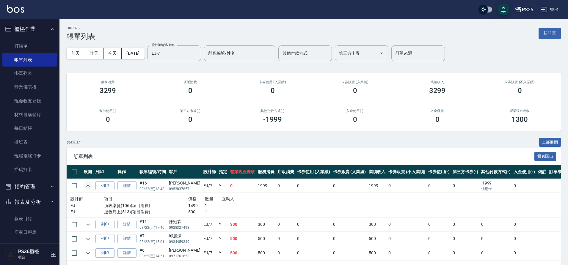
click at [88, 187] on icon "expand row" at bounding box center [87, 185] width 7 height 7
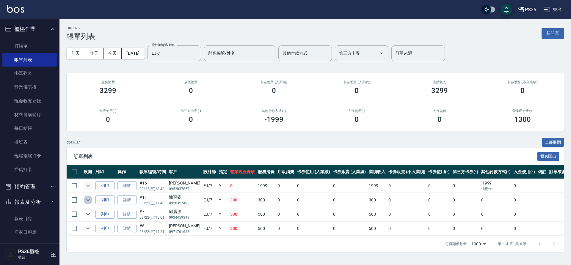
click at [85, 200] on icon "expand row" at bounding box center [87, 200] width 7 height 7
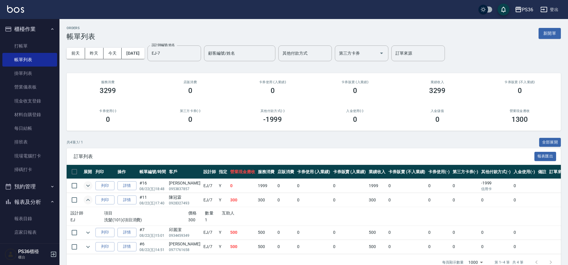
click at [85, 200] on icon "expand row" at bounding box center [87, 200] width 7 height 7
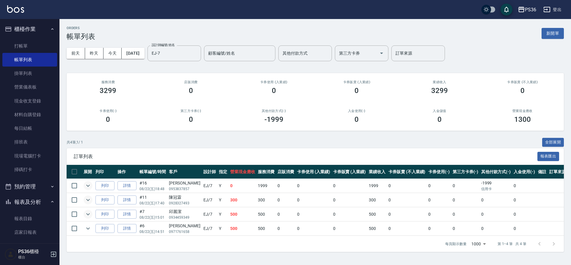
click at [86, 215] on icon "expand row" at bounding box center [87, 214] width 7 height 7
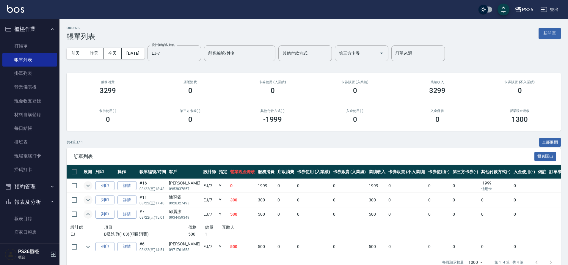
click at [86, 215] on icon "expand row" at bounding box center [87, 214] width 7 height 7
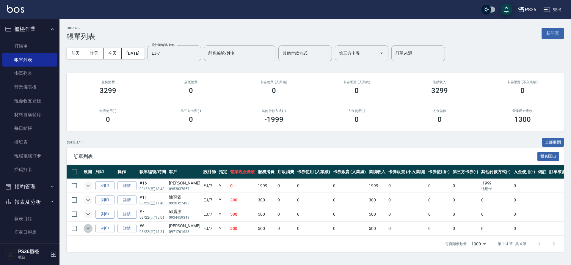
click at [85, 228] on icon "expand row" at bounding box center [87, 228] width 7 height 7
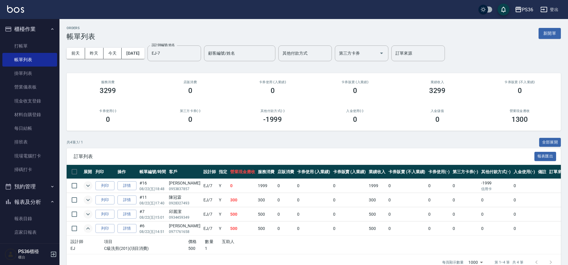
click at [85, 228] on icon "expand row" at bounding box center [87, 228] width 7 height 7
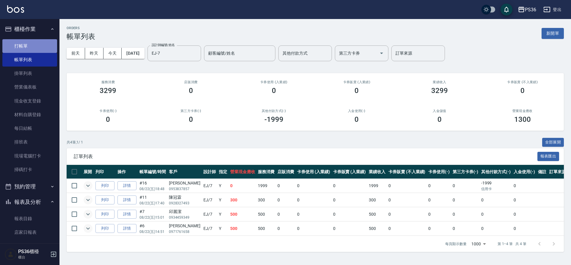
click at [34, 46] on link "打帳單" at bounding box center [29, 46] width 55 height 14
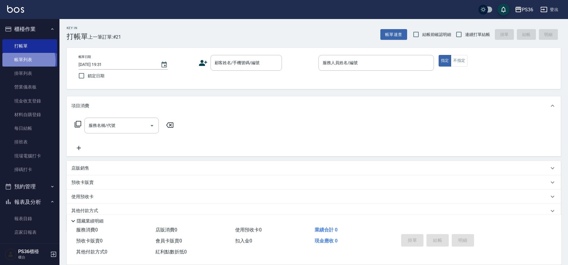
click at [26, 61] on link "帳單列表" at bounding box center [29, 60] width 55 height 14
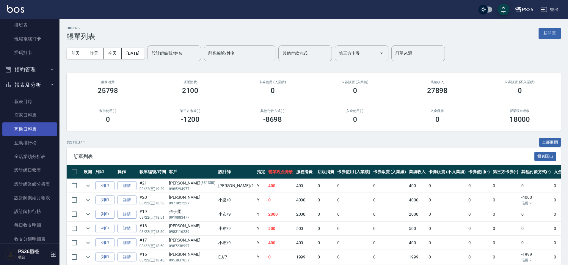
scroll to position [119, 0]
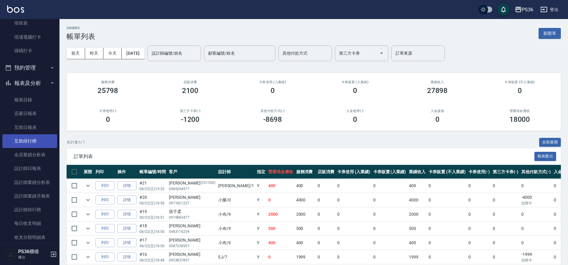
click at [23, 145] on link "互助排行榜" at bounding box center [29, 141] width 55 height 14
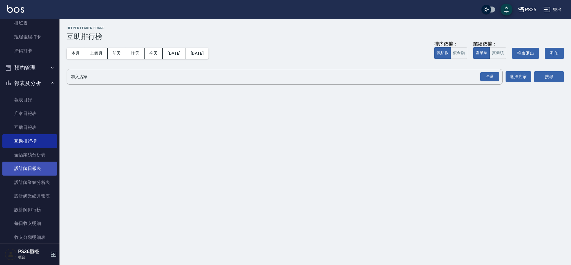
click at [29, 170] on link "設計師日報表" at bounding box center [29, 169] width 55 height 14
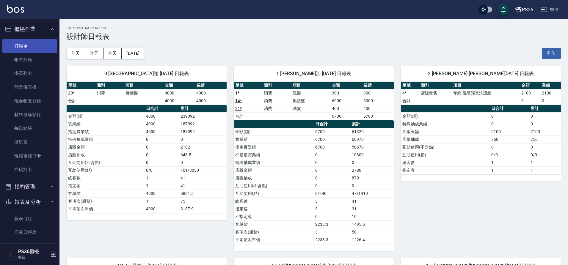
click at [20, 48] on link "打帳單" at bounding box center [29, 46] width 55 height 14
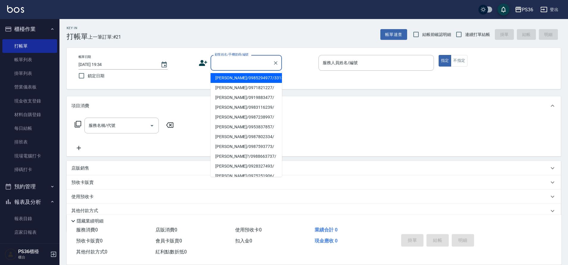
click at [244, 65] on input "顧客姓名/手機號碼/編號" at bounding box center [241, 63] width 57 height 10
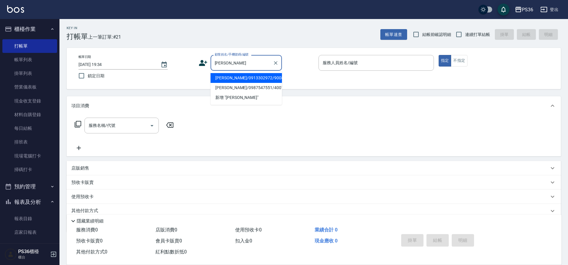
click at [253, 81] on li "顏宇謙/0913302972/9008" at bounding box center [246, 78] width 71 height 10
type input "顏宇謙/0913302972/9008"
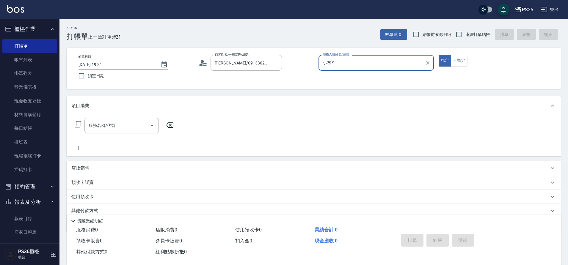
type input "小布-9"
click at [118, 122] on input "服務名稱/代號" at bounding box center [117, 125] width 60 height 10
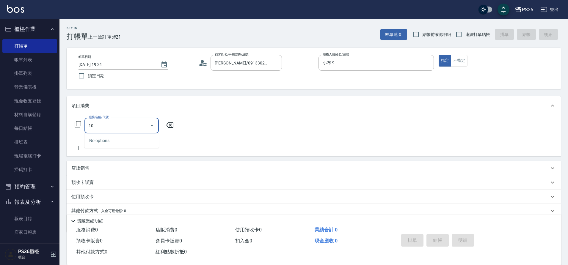
type input "1"
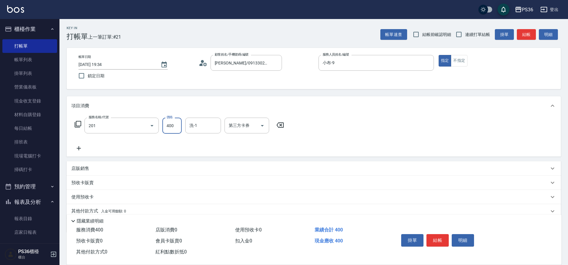
type input "C級洗剪(201)"
type input "300"
click at [438, 242] on button "結帳" at bounding box center [437, 240] width 22 height 12
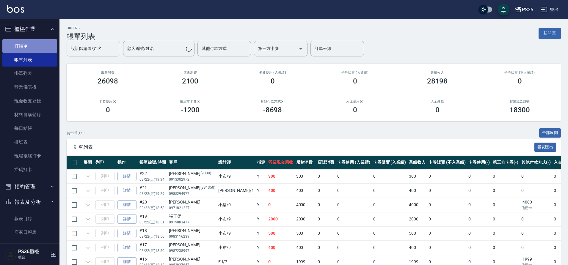
click at [46, 46] on link "打帳單" at bounding box center [29, 46] width 55 height 14
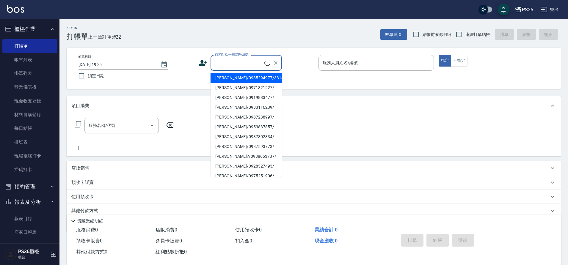
click at [230, 65] on input "顧客姓名/手機號碼/編號" at bounding box center [238, 63] width 51 height 10
type input "ㄕ"
click at [238, 78] on li "蔡佩珊/0987918288/3063" at bounding box center [246, 78] width 71 height 10
type input "蔡佩珊/0987918288/3063"
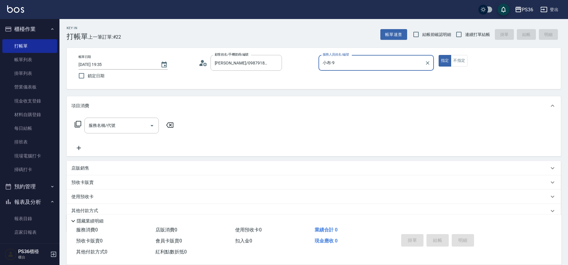
type input "小布-9"
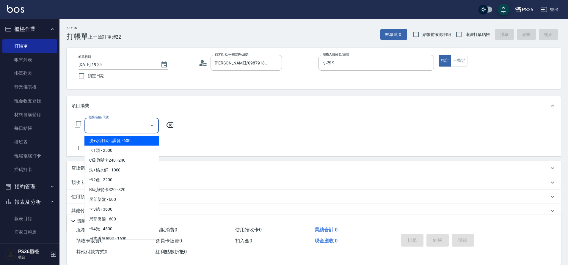
click at [134, 125] on input "服務名稱/代號" at bounding box center [117, 125] width 60 height 10
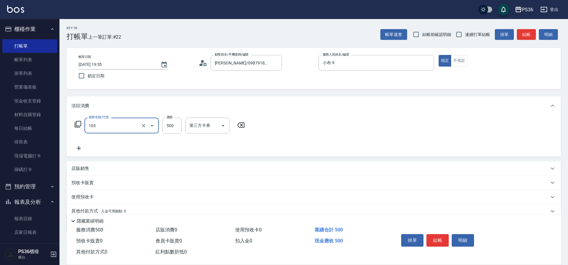
type input "B級洗剪(103)"
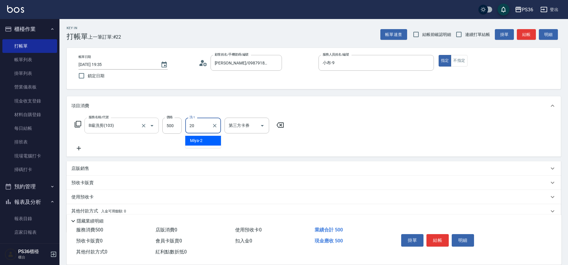
type input "20"
click at [196, 131] on div "洗-1" at bounding box center [203, 126] width 36 height 16
type input "20"
click at [196, 131] on div "洗-1" at bounding box center [203, 126] width 36 height 16
type input "酪梨-21"
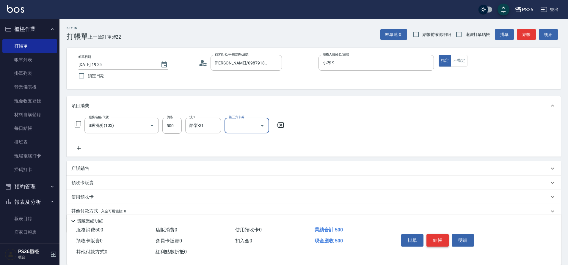
click at [434, 236] on button "結帳" at bounding box center [437, 240] width 22 height 12
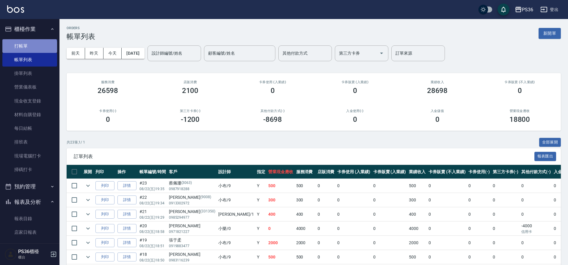
click at [29, 48] on link "打帳單" at bounding box center [29, 46] width 55 height 14
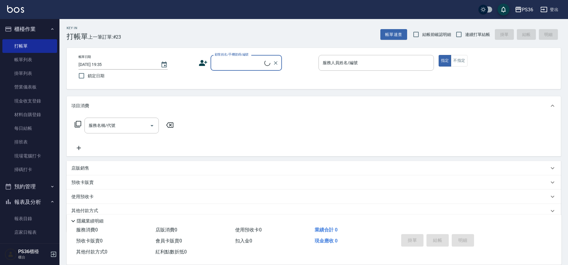
click at [227, 65] on input "顧客姓名/手機號碼/編號" at bounding box center [238, 63] width 51 height 10
click at [204, 65] on icon at bounding box center [203, 63] width 8 height 6
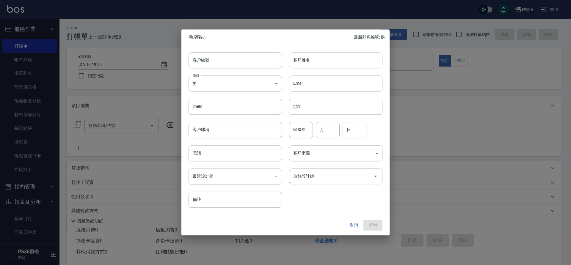
click at [314, 62] on input "客戶姓名" at bounding box center [335, 60] width 93 height 16
type input "/"
click at [314, 62] on input "??" at bounding box center [335, 60] width 93 height 16
type input "?辰"
type input "67"
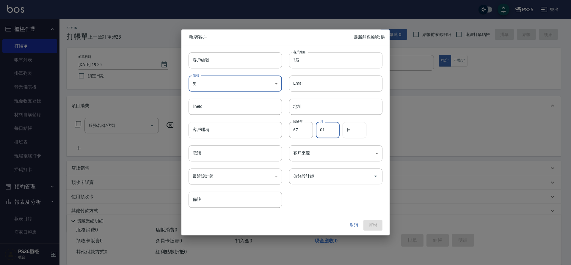
type input "01"
type input "07"
click at [190, 141] on div "電話 電話" at bounding box center [231, 149] width 101 height 23
click at [198, 153] on input "電話" at bounding box center [235, 153] width 93 height 16
type input "0918606058"
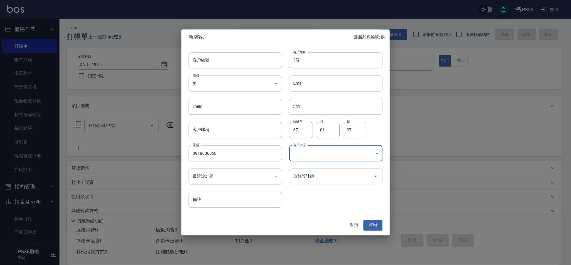
click at [374, 178] on icon "Open" at bounding box center [375, 176] width 7 height 7
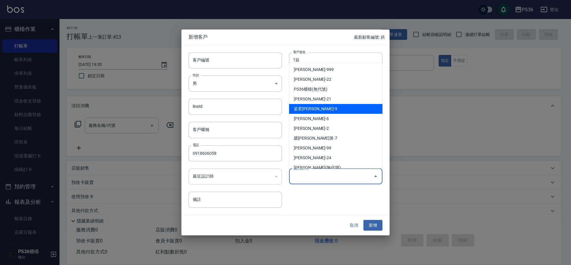
click at [346, 111] on li "姿君李-9" at bounding box center [335, 109] width 93 height 10
type input "姿君李"
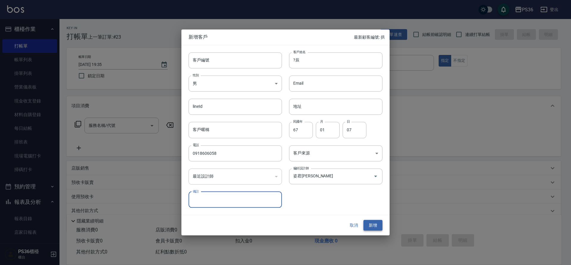
click at [374, 228] on button "新增" at bounding box center [372, 225] width 19 height 11
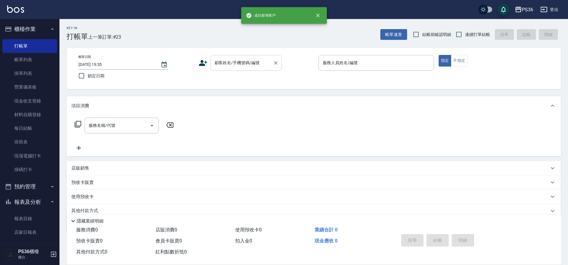
click at [259, 63] on input "顧客姓名/手機號碼/編號" at bounding box center [241, 63] width 57 height 10
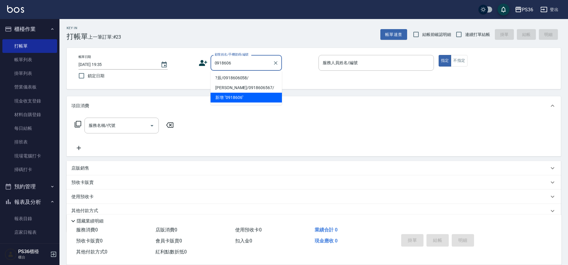
click at [240, 80] on li "?辰/0918606058/" at bounding box center [246, 78] width 71 height 10
type input "?辰/0918606058/"
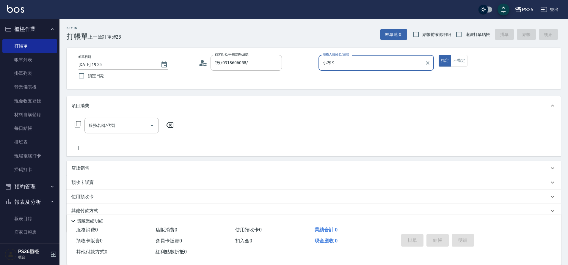
type input "小布-9"
click at [80, 123] on icon at bounding box center [77, 124] width 7 height 7
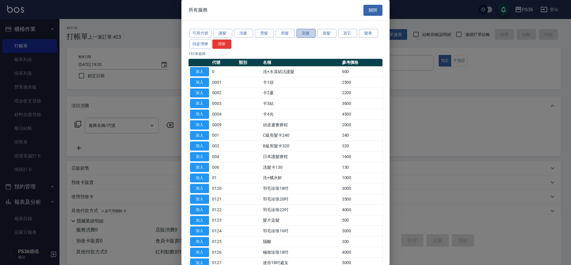
click at [309, 34] on button "染髮" at bounding box center [306, 33] width 19 height 9
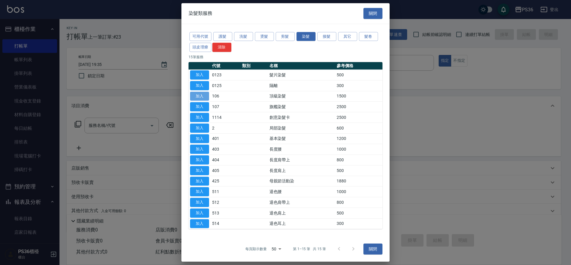
click at [200, 96] on button "加入" at bounding box center [199, 96] width 19 height 9
type input "頂級染髮(106)"
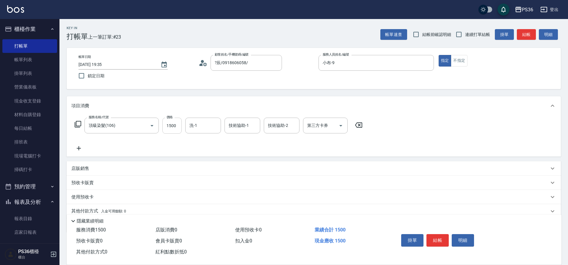
click at [175, 124] on input "1500" at bounding box center [171, 126] width 19 height 16
type input "1499"
type input "又婕-25"
click at [441, 237] on button "結帳" at bounding box center [437, 240] width 22 height 12
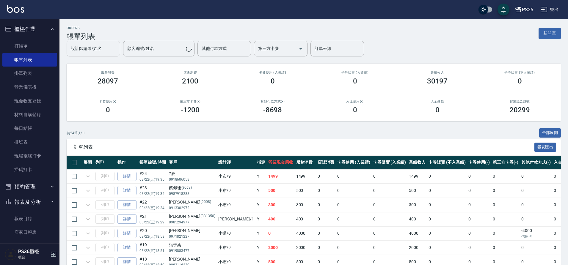
click at [98, 52] on input "設計師編號/姓名" at bounding box center [93, 48] width 48 height 10
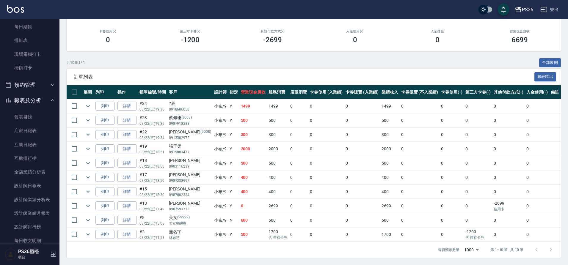
scroll to position [208, 0]
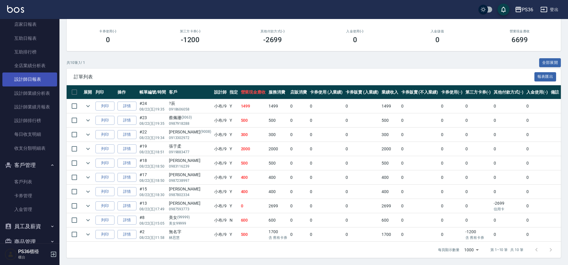
type input "小布-9"
click at [40, 78] on link "設計師日報表" at bounding box center [29, 80] width 55 height 14
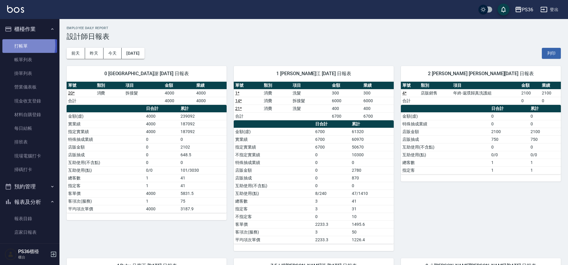
click at [16, 45] on link "打帳單" at bounding box center [29, 46] width 55 height 14
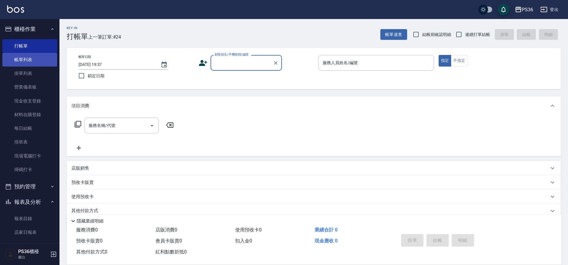
click at [23, 66] on link "帳單列表" at bounding box center [29, 60] width 55 height 14
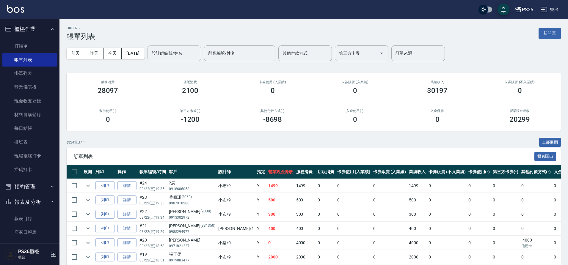
click at [183, 57] on input "設計師編號/姓名" at bounding box center [174, 53] width 48 height 10
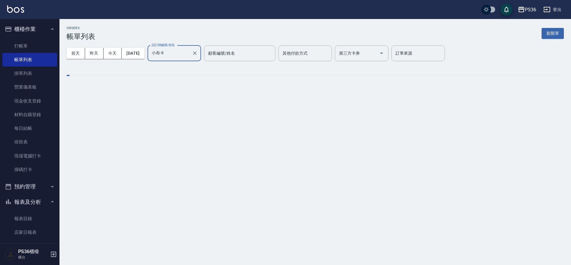
type input "小布-9"
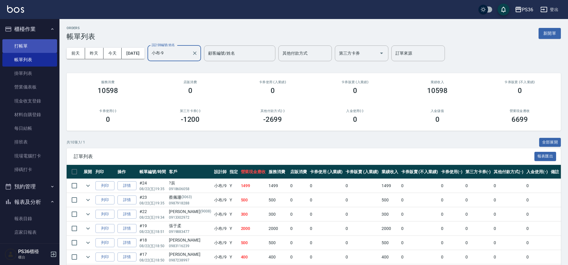
click at [15, 46] on link "打帳單" at bounding box center [29, 46] width 55 height 14
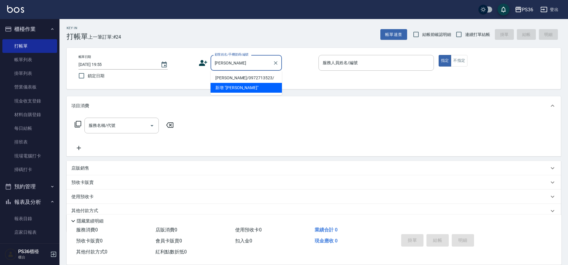
click at [252, 77] on li "葉芳渝/0972713523/" at bounding box center [246, 78] width 71 height 10
type input "葉芳渝/0972713523/"
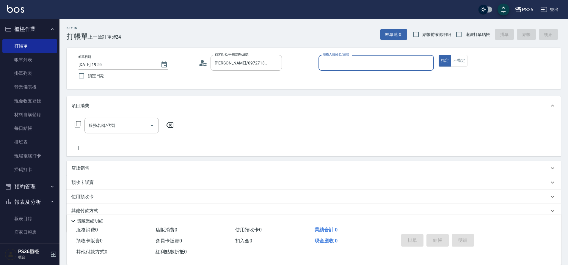
type input "EJ-7"
click at [123, 119] on div "服務名稱/代號" at bounding box center [121, 126] width 74 height 16
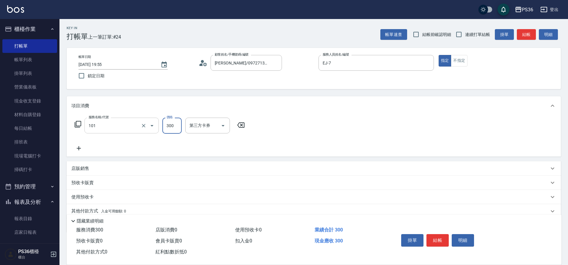
type input "洗髮(101)"
click at [432, 240] on button "結帳" at bounding box center [437, 240] width 22 height 12
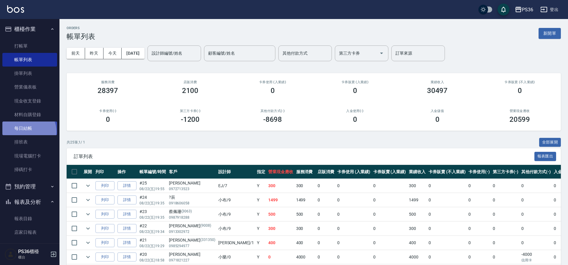
click at [28, 132] on link "每日結帳" at bounding box center [29, 129] width 55 height 14
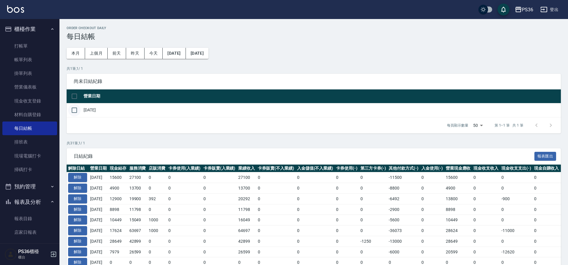
click at [71, 110] on input "checkbox" at bounding box center [74, 110] width 12 height 12
checkbox input "true"
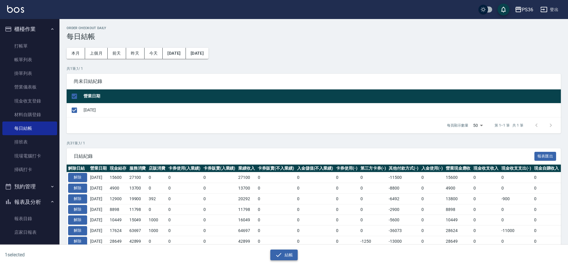
click at [283, 255] on button "結帳" at bounding box center [284, 255] width 28 height 11
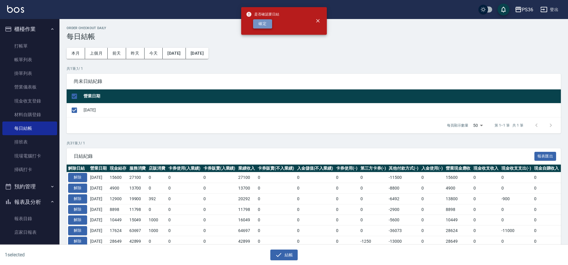
click at [264, 25] on button "確定" at bounding box center [262, 23] width 19 height 9
checkbox input "false"
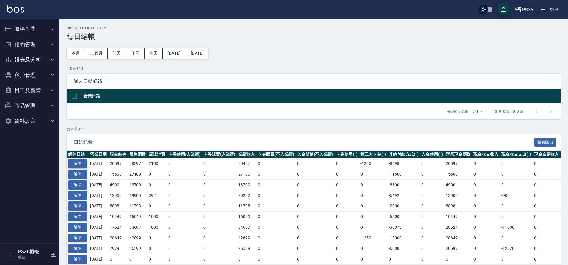
click at [75, 161] on button "解除" at bounding box center [77, 163] width 19 height 9
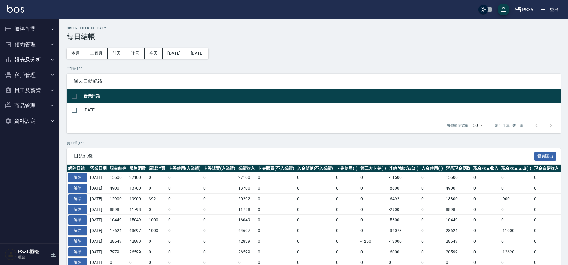
click at [31, 33] on button "櫃檯作業" at bounding box center [29, 28] width 55 height 15
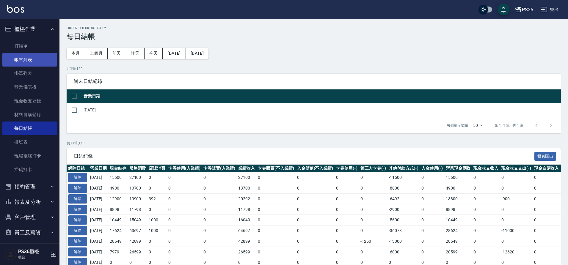
click at [31, 56] on link "帳單列表" at bounding box center [29, 60] width 55 height 14
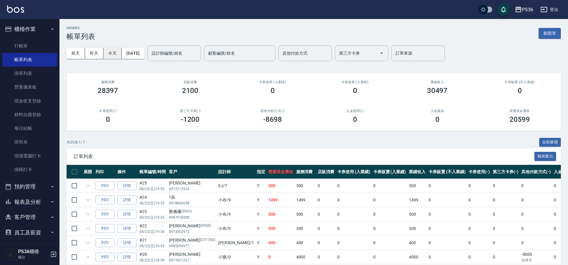
click at [106, 50] on button "今天" at bounding box center [113, 53] width 18 height 11
click at [164, 54] on div "設計師編號/姓名 設計師編號/姓名" at bounding box center [175, 54] width 54 height 16
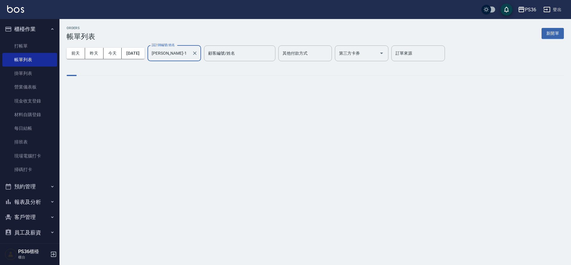
type input "Daniel-1"
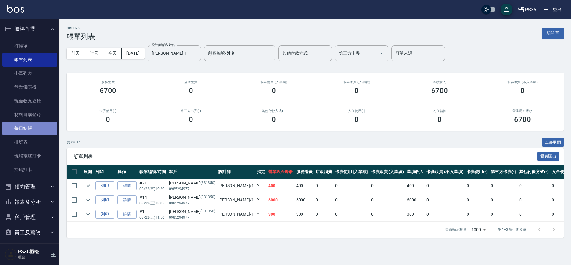
click at [33, 130] on link "每日結帳" at bounding box center [29, 129] width 55 height 14
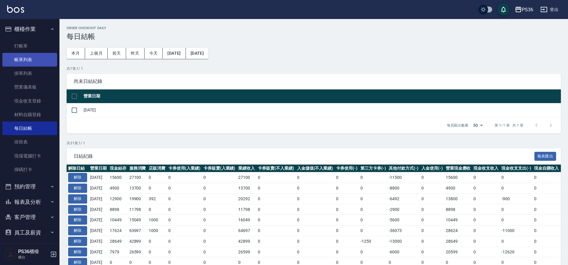
click at [40, 54] on link "帳單列表" at bounding box center [29, 60] width 55 height 14
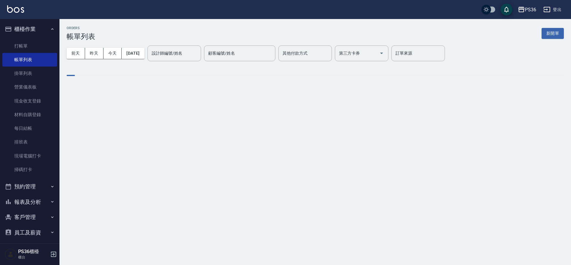
click at [178, 53] on div "設計師編號/姓名 設計師編號/姓名" at bounding box center [175, 54] width 54 height 16
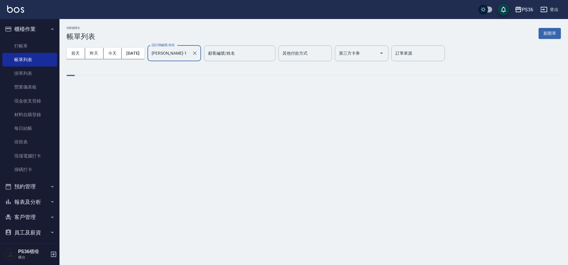
type input "Daniel-1"
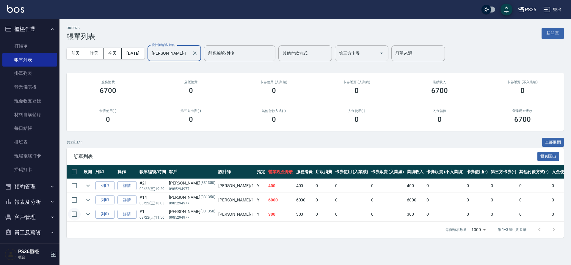
click at [79, 213] on input "checkbox" at bounding box center [74, 214] width 12 height 12
checkbox input "true"
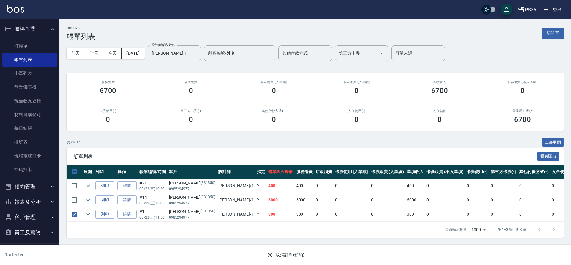
click at [291, 259] on button "取消訂單(預約)" at bounding box center [285, 255] width 43 height 11
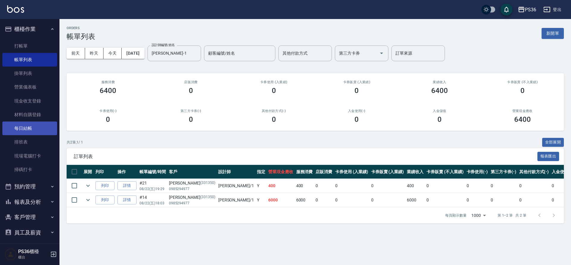
click at [21, 133] on link "每日結帳" at bounding box center [29, 129] width 55 height 14
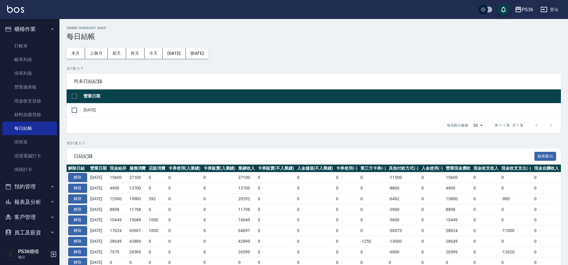
click at [80, 109] on input "checkbox" at bounding box center [74, 110] width 12 height 12
checkbox input "true"
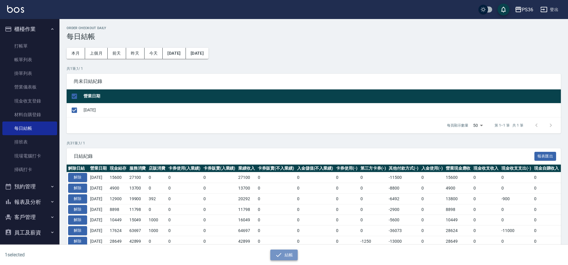
click at [278, 257] on icon "button" at bounding box center [278, 255] width 7 height 7
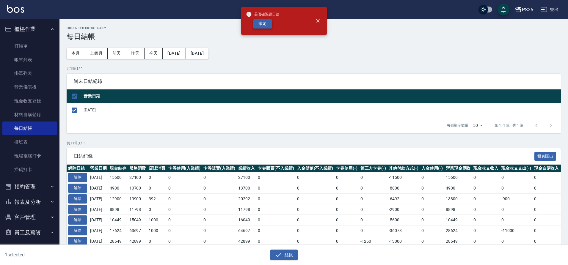
click at [268, 26] on button "確定" at bounding box center [262, 23] width 19 height 9
checkbox input "false"
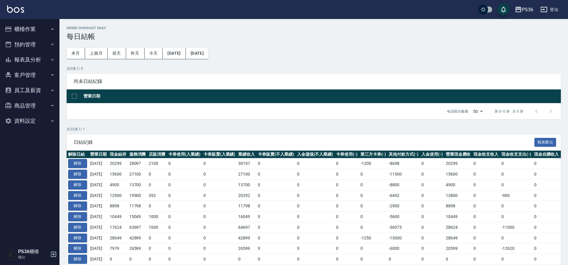
click at [28, 63] on button "報表及分析" at bounding box center [29, 59] width 55 height 15
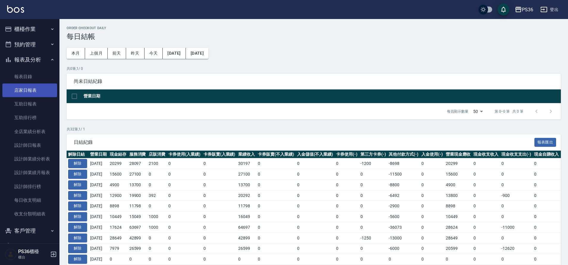
click at [30, 91] on link "店家日報表" at bounding box center [29, 91] width 55 height 14
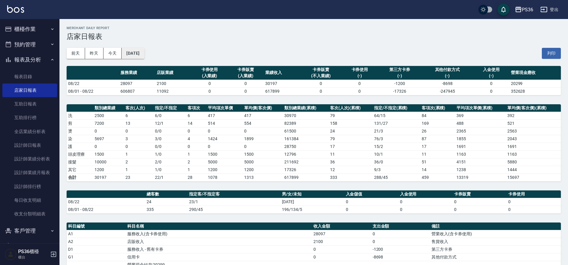
click at [144, 58] on button "[DATE]" at bounding box center [133, 53] width 23 height 11
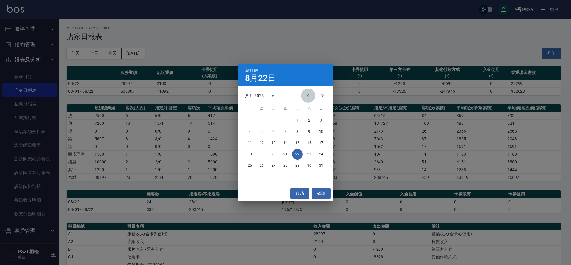
click at [304, 95] on button "Previous month" at bounding box center [308, 96] width 14 height 14
click at [265, 154] on button "22" at bounding box center [261, 154] width 11 height 11
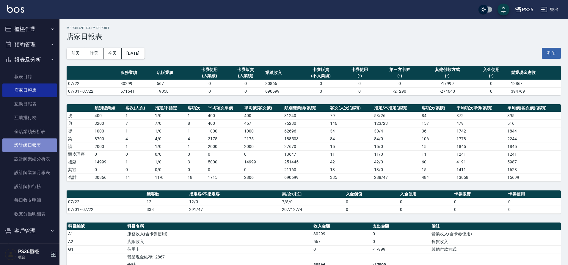
click at [29, 148] on link "設計師日報表" at bounding box center [29, 146] width 55 height 14
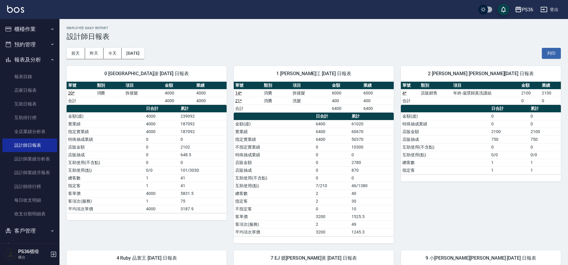
click at [34, 29] on button "櫃檯作業" at bounding box center [29, 28] width 55 height 15
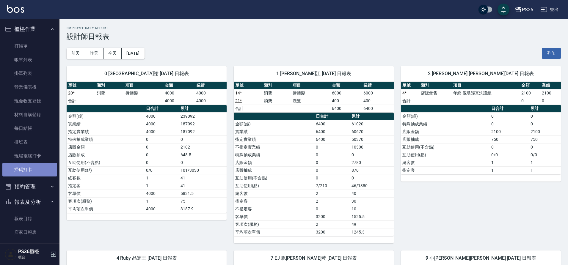
click at [33, 164] on link "掃碼打卡" at bounding box center [29, 170] width 55 height 14
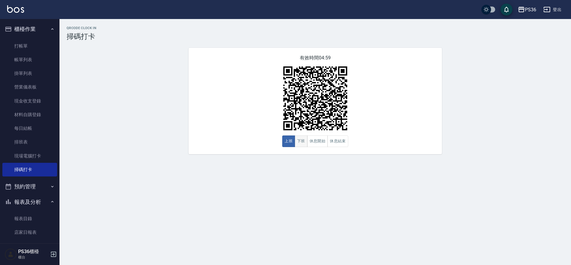
click at [299, 142] on button "下班" at bounding box center [301, 142] width 13 height 12
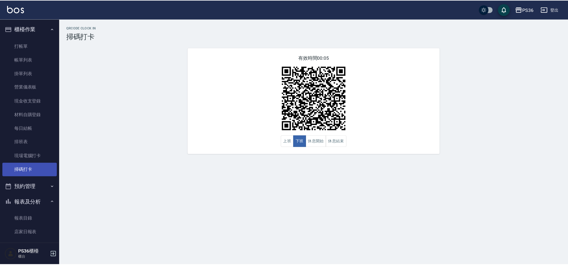
scroll to position [149, 0]
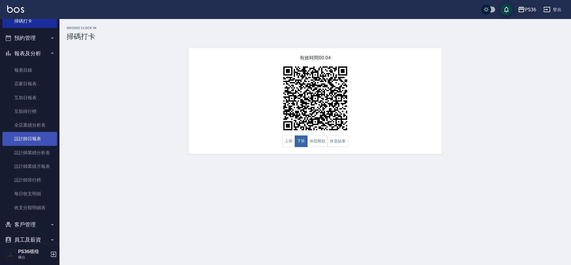
click at [35, 140] on link "設計師日報表" at bounding box center [29, 139] width 55 height 14
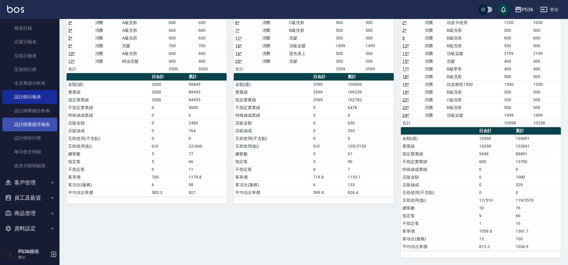
scroll to position [161, 0]
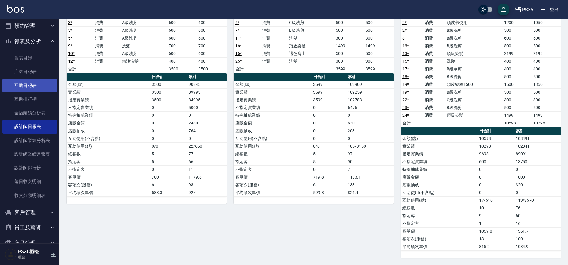
click at [40, 82] on link "互助日報表" at bounding box center [29, 86] width 55 height 14
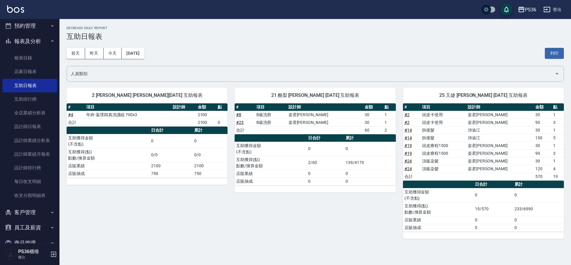
click at [248, 213] on div "21 酪梨 廖苡婷 08/22/2025 互助報表 # 項目 設計師 金額 點 # 8 B級洗剪 姿君李 30 1 # 23 B級洗剪 姿君李 30 1 合計…" at bounding box center [312, 160] width 168 height 159
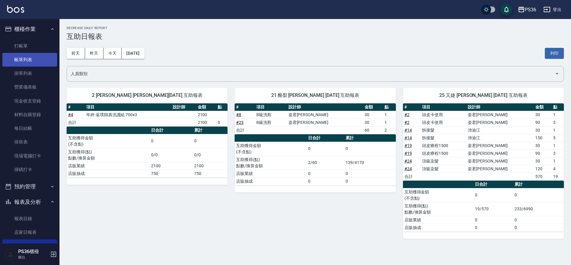
click at [35, 64] on link "帳單列表" at bounding box center [29, 60] width 55 height 14
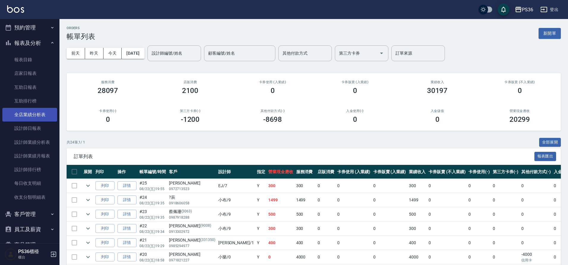
scroll to position [131, 0]
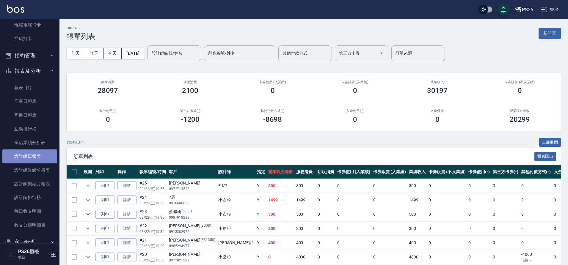
click at [38, 154] on link "設計師日報表" at bounding box center [29, 157] width 55 height 14
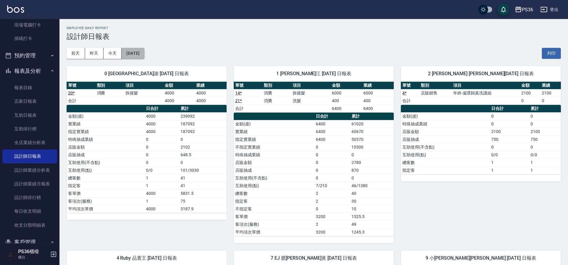
click at [140, 56] on button "[DATE]" at bounding box center [133, 53] width 23 height 11
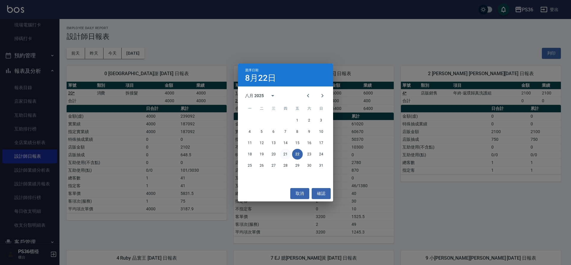
click at [284, 156] on button "21" at bounding box center [285, 154] width 11 height 11
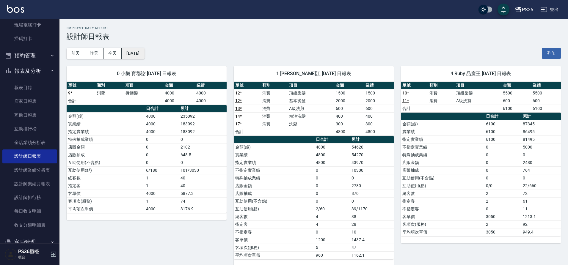
click at [144, 54] on button "[DATE]" at bounding box center [133, 53] width 23 height 11
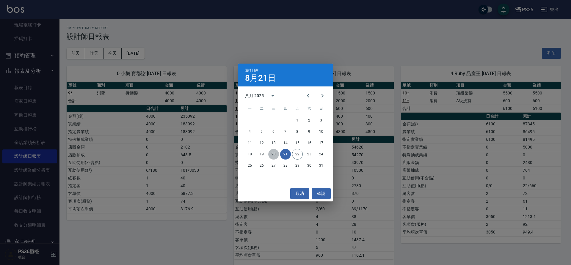
click at [272, 154] on button "20" at bounding box center [273, 154] width 11 height 11
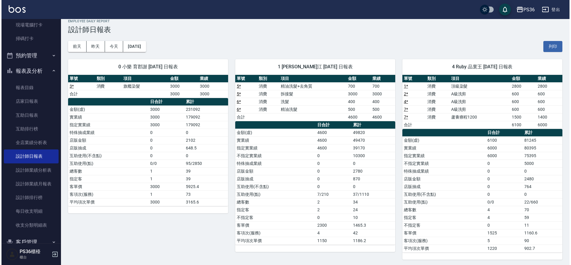
scroll to position [9, 0]
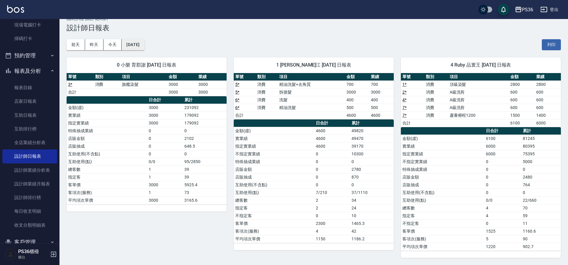
click at [144, 43] on button "[DATE]" at bounding box center [133, 44] width 23 height 11
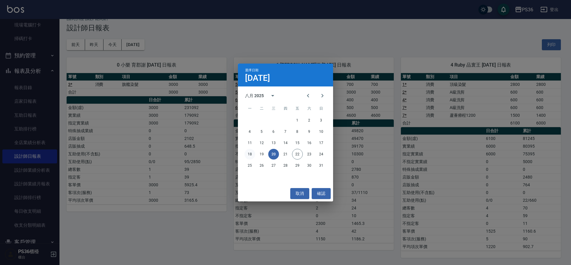
click at [249, 154] on button "18" at bounding box center [249, 154] width 11 height 11
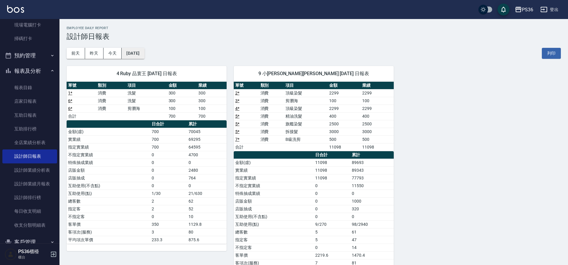
click at [135, 57] on button "[DATE]" at bounding box center [133, 53] width 23 height 11
click at [144, 54] on button "[DATE]" at bounding box center [133, 53] width 23 height 11
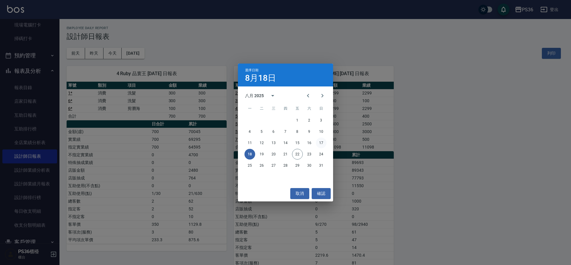
click at [321, 141] on button "17" at bounding box center [321, 143] width 11 height 11
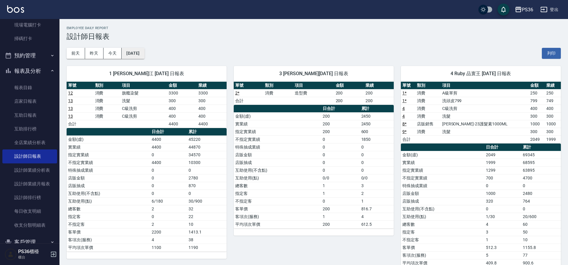
click at [139, 56] on button "[DATE]" at bounding box center [133, 53] width 23 height 11
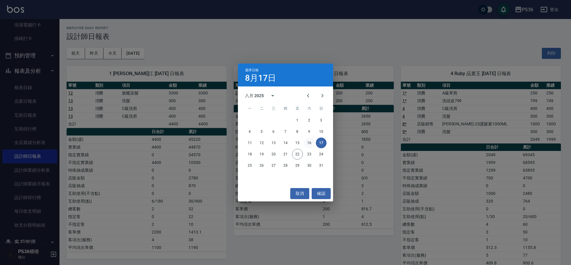
click at [308, 142] on button "16" at bounding box center [309, 143] width 11 height 11
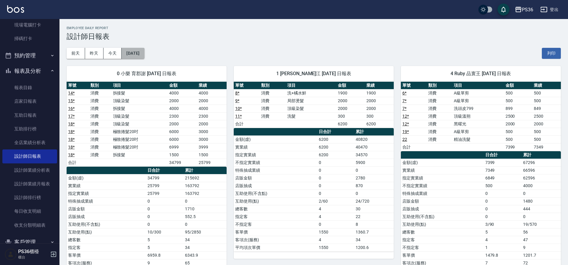
click at [136, 53] on button "[DATE]" at bounding box center [133, 53] width 23 height 11
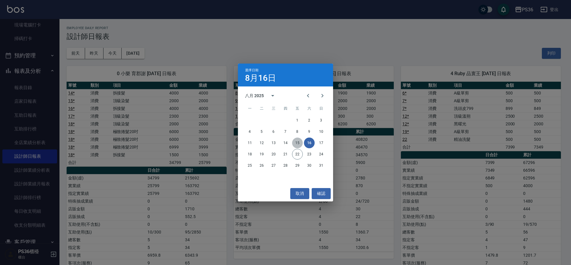
click at [299, 143] on button "15" at bounding box center [297, 143] width 11 height 11
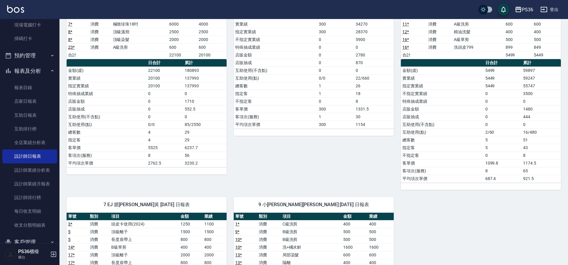
scroll to position [208, 0]
